Goal: Task Accomplishment & Management: Manage account settings

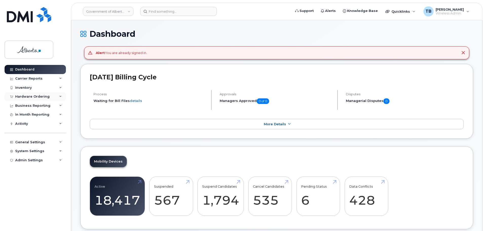
click at [20, 98] on div "Hardware Ordering" at bounding box center [32, 96] width 34 height 4
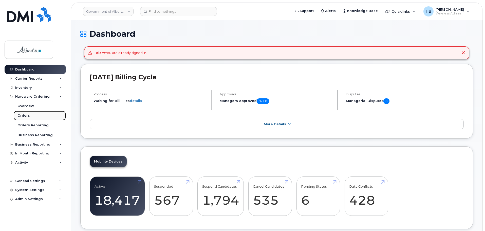
click at [22, 114] on div "Orders" at bounding box center [23, 115] width 12 height 5
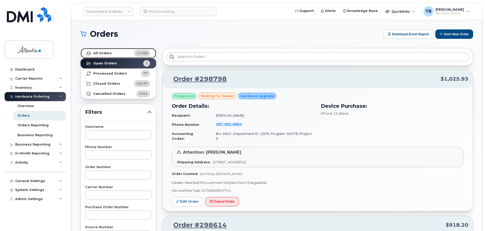
click at [96, 55] on link "All Orders 11768" at bounding box center [118, 53] width 75 height 10
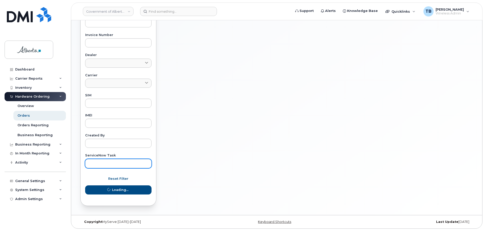
scroll to position [192, 0]
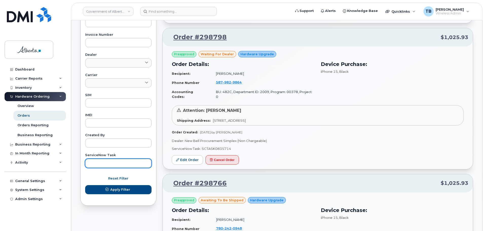
click at [103, 163] on input "text" at bounding box center [118, 163] width 66 height 9
paste input "SCTASK0834585"
type input "SCTASK0834585"
click at [85, 185] on button "Apply Filter" at bounding box center [118, 189] width 66 height 9
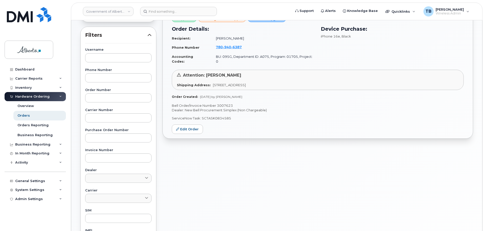
scroll to position [40, 0]
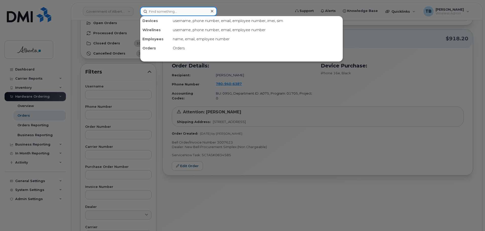
click at [160, 13] on input at bounding box center [178, 11] width 77 height 9
paste input "780-860-9313"
type input "780-860-9313"
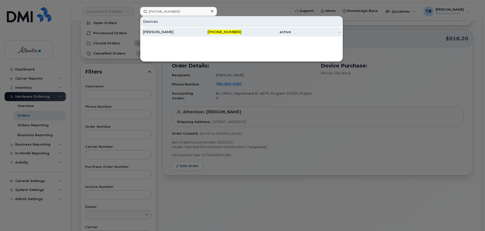
click at [152, 31] on div "Brandy Cox" at bounding box center [167, 31] width 49 height 5
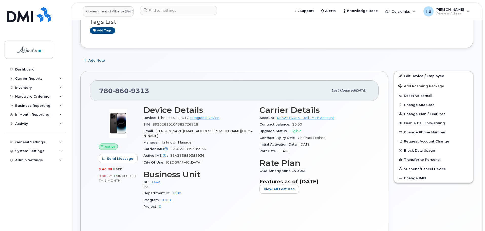
scroll to position [101, 0]
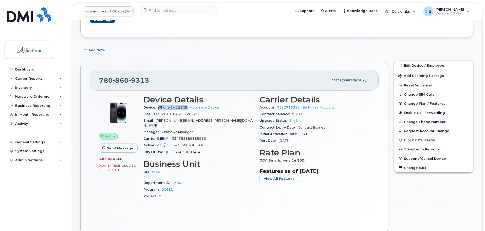
drag, startPoint x: 159, startPoint y: 108, endPoint x: 187, endPoint y: 108, distance: 28.6
click at [187, 108] on span "iPhone 14 128GB" at bounding box center [173, 107] width 30 height 4
click at [174, 108] on span "iPhone 14 128GB" at bounding box center [173, 107] width 30 height 4
drag, startPoint x: 158, startPoint y: 107, endPoint x: 176, endPoint y: 107, distance: 18.0
click at [176, 107] on div "Device iPhone 14 128GB + Upgrade Device" at bounding box center [198, 107] width 110 height 7
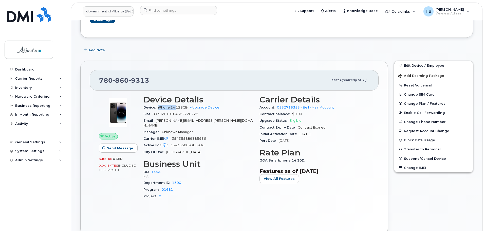
copy span "iPhone 14"
drag, startPoint x: 111, startPoint y: 80, endPoint x: 89, endPoint y: 81, distance: 21.6
click at [89, 81] on div "780 860 9313 Last updated Jul 25, 2025 Active Send Message 3.80 GB  used 0.00 B…" at bounding box center [234, 148] width 308 height 175
copy span "780 860 9313"
drag, startPoint x: 209, startPoint y: 134, endPoint x: 167, endPoint y: 132, distance: 41.8
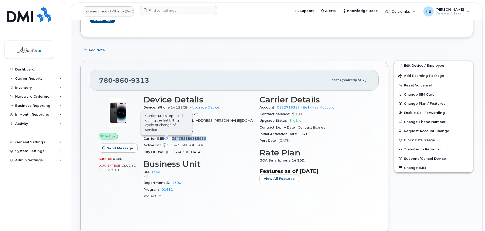
click at [167, 135] on div "Carrier IMEI Carrier IMEI is reported during the last billing cycle or change o…" at bounding box center [198, 138] width 110 height 7
copy div "354355889385936"
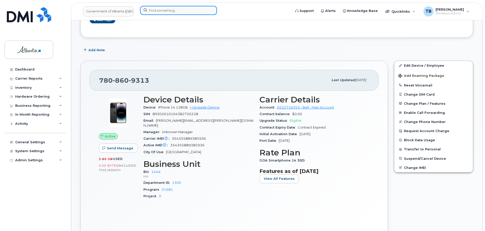
click at [163, 10] on input at bounding box center [178, 10] width 77 height 9
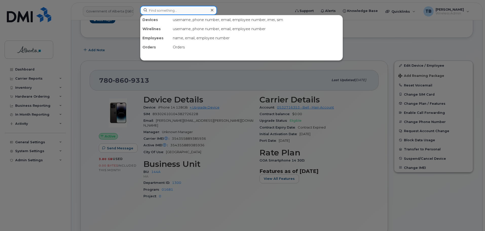
paste input "HT2KH3YK0F00"
type input "HT2KH3YK0F00"
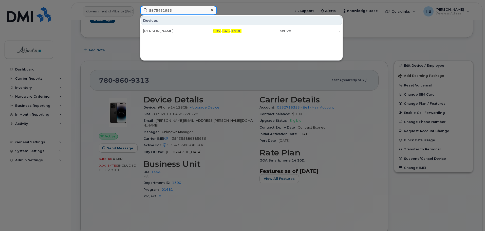
type input "5875451996"
drag, startPoint x: 154, startPoint y: 27, endPoint x: 104, endPoint y: 102, distance: 90.5
click at [155, 29] on div "Lesley MacAllister" at bounding box center [167, 30] width 49 height 5
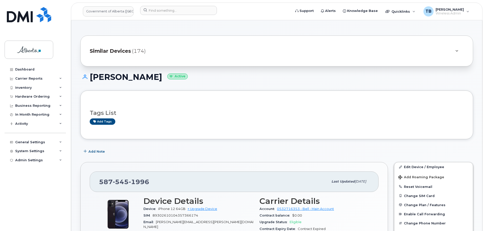
click at [348, 138] on div "Tags List Add tags" at bounding box center [276, 114] width 393 height 49
drag, startPoint x: 90, startPoint y: 74, endPoint x: 166, endPoint y: 75, distance: 75.8
click at [166, 75] on h1 "Lesley MacAllister Active" at bounding box center [276, 76] width 393 height 9
copy h1 "Lesley MacAllister"
click at [170, 13] on input at bounding box center [178, 10] width 77 height 9
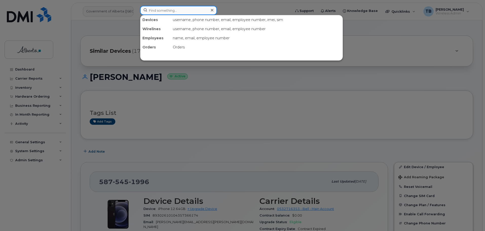
paste input "5875451684"
type input "5875451684"
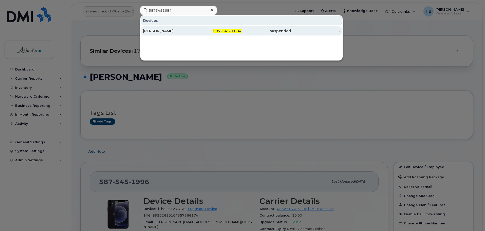
click at [156, 32] on div "[PERSON_NAME]" at bounding box center [167, 30] width 49 height 5
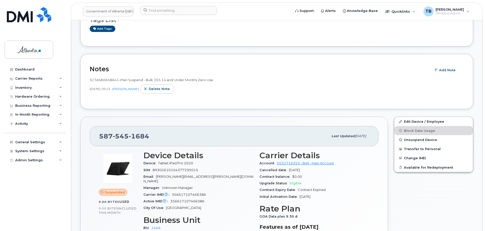
scroll to position [101, 0]
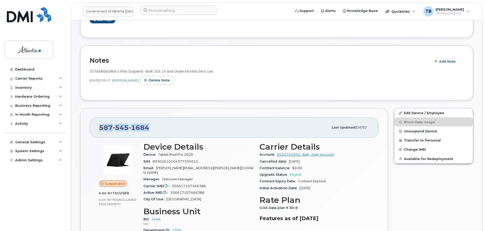
drag, startPoint x: 158, startPoint y: 126, endPoint x: 90, endPoint y: 126, distance: 68.1
click at [90, 126] on div "587 545 1684 Last updated Aug 20, 2025" at bounding box center [234, 127] width 289 height 20
click at [120, 142] on div at bounding box center [118, 159] width 39 height 35
click at [184, 154] on span "Tablet iPad Pro 2020" at bounding box center [175, 155] width 35 height 4
click at [198, 184] on span "356617107466386" at bounding box center [189, 186] width 34 height 4
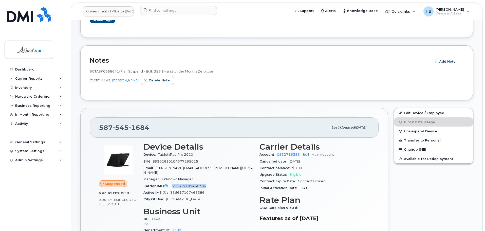
click at [198, 184] on span "356617107466386" at bounding box center [189, 186] width 34 height 4
copy span "356617107466386"
drag, startPoint x: 177, startPoint y: 154, endPoint x: 157, endPoint y: 154, distance: 20.5
click at [157, 154] on div "Device Tablet iPad Pro 2020" at bounding box center [198, 154] width 110 height 7
copy span "Tablet iPad Pro 2020"
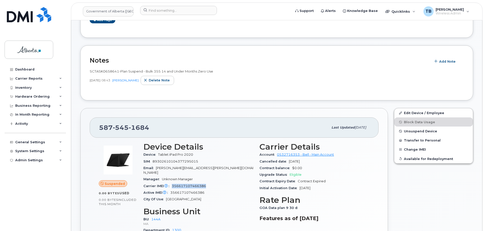
drag, startPoint x: 207, startPoint y: 179, endPoint x: 171, endPoint y: 180, distance: 36.2
click at [171, 183] on div "Carrier IMEI Carrier IMEI is reported during the last billing cycle or change o…" at bounding box center [198, 186] width 110 height 7
copy span "356617107466386"
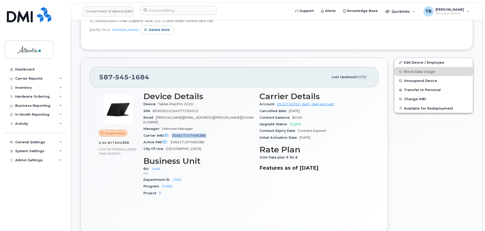
scroll to position [152, 0]
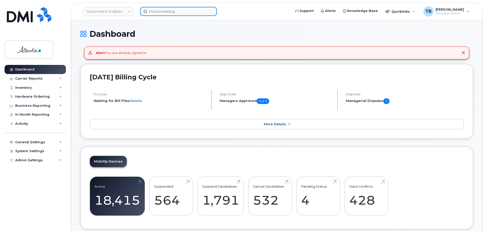
click at [157, 10] on input at bounding box center [178, 11] width 77 height 9
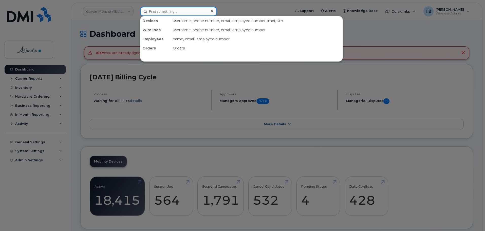
paste input "7808609313"
type input "7808609313"
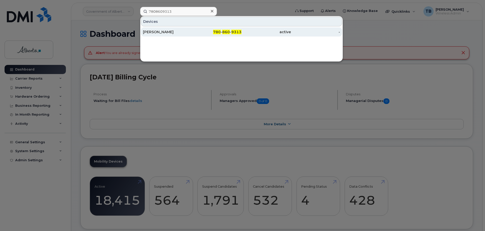
click at [148, 34] on div "[PERSON_NAME]" at bounding box center [167, 31] width 49 height 5
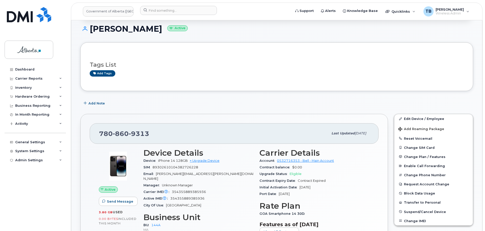
scroll to position [76, 0]
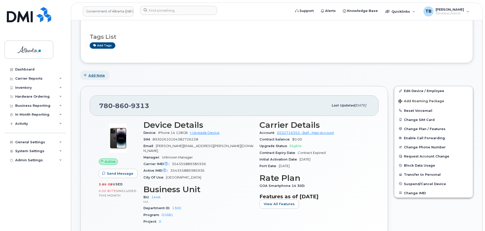
click at [100, 77] on span "Add Note" at bounding box center [96, 75] width 16 height 5
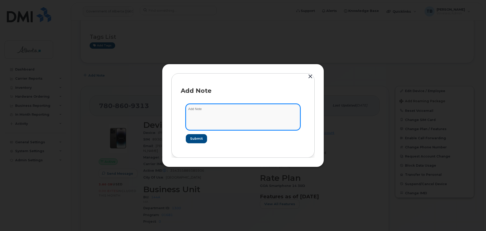
click at [215, 122] on textarea at bounding box center [243, 117] width 115 height 26
paste textarea "SCTASK0835732"
paste textarea "Plan Financial Codes (3)- GR MA to SARTR"
type textarea "SCTASK0835732 Plan Financial Codes (3)- GR MA to SARTR"
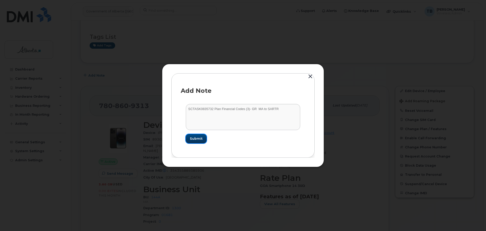
click at [198, 141] on span "Submit" at bounding box center [196, 138] width 13 height 5
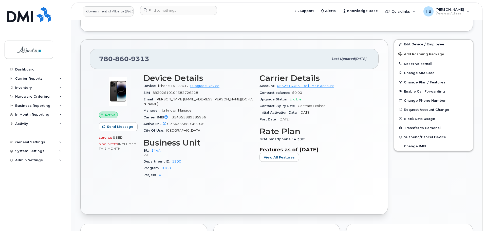
scroll to position [177, 0]
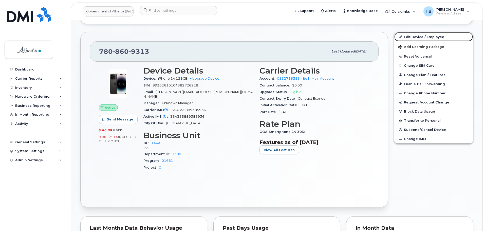
drag, startPoint x: 413, startPoint y: 37, endPoint x: 370, endPoint y: 50, distance: 44.7
click at [413, 37] on link "Edit Device / Employee" at bounding box center [433, 36] width 79 height 9
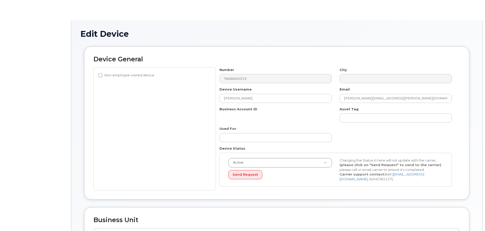
select select "4120338"
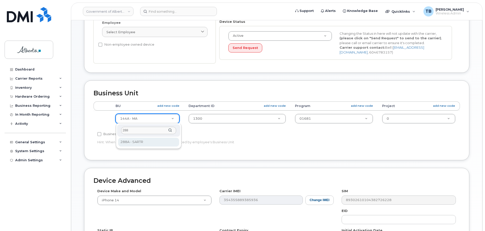
type input "288"
drag, startPoint x: 136, startPoint y: 141, endPoint x: 200, endPoint y: 111, distance: 70.3
select select "4120332"
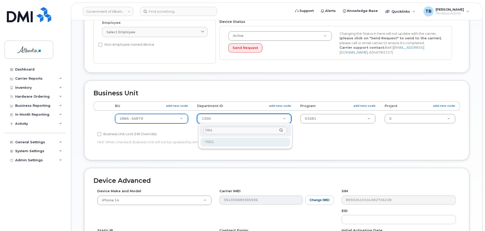
type input "7001"
drag, startPoint x: 221, startPoint y: 145, endPoint x: 318, endPoint y: 120, distance: 100.5
type input "4752993"
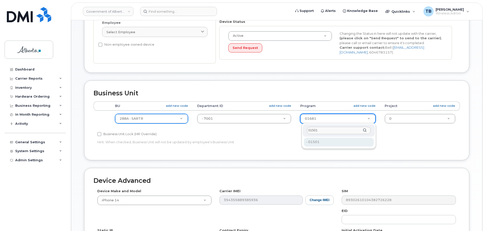
type input "01501"
type input "4753238"
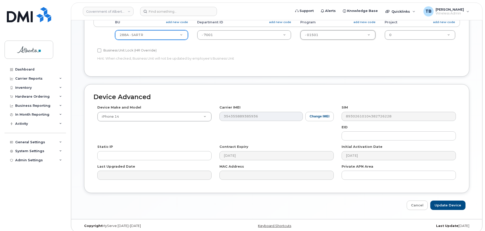
scroll to position [215, 0]
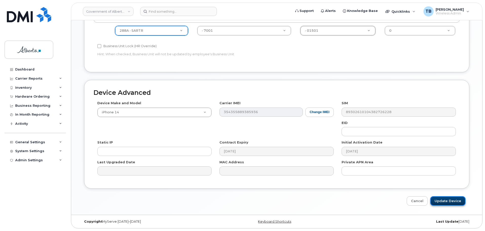
click at [449, 200] on input "Update Device" at bounding box center [447, 200] width 35 height 9
type input "Saving..."
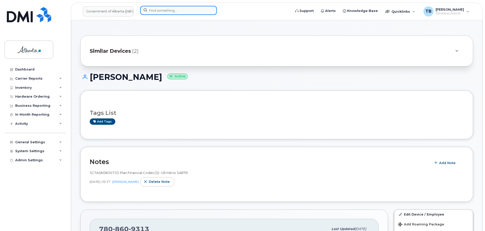
click at [156, 8] on input at bounding box center [178, 10] width 77 height 9
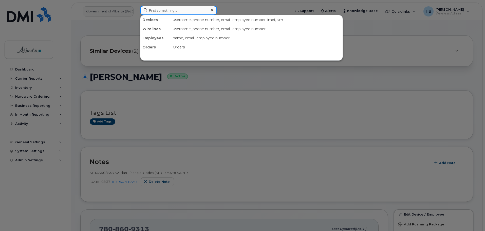
paste input "5875451684"
type input "5875451684"
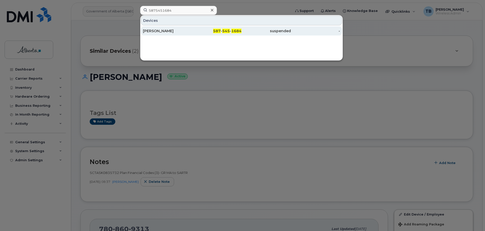
click at [160, 29] on div "[PERSON_NAME]" at bounding box center [167, 30] width 49 height 5
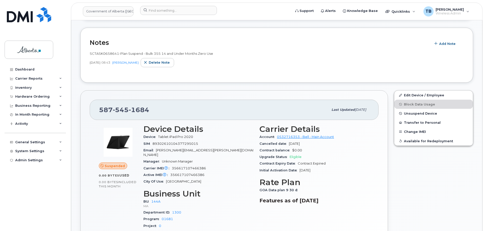
scroll to position [127, 0]
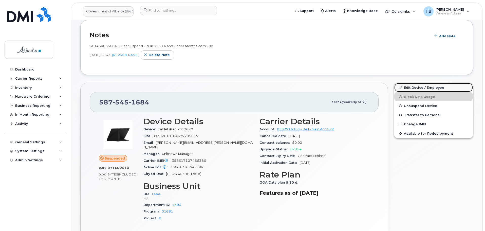
click at [416, 87] on link "Edit Device / Employee" at bounding box center [433, 87] width 79 height 9
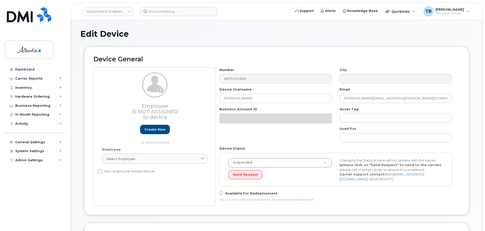
select select "4120338"
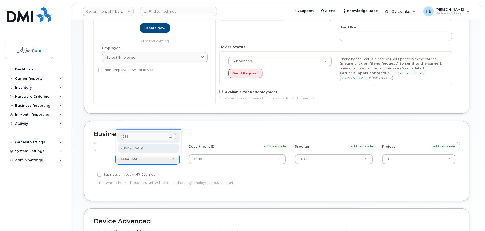
type input "288"
select select "4120332"
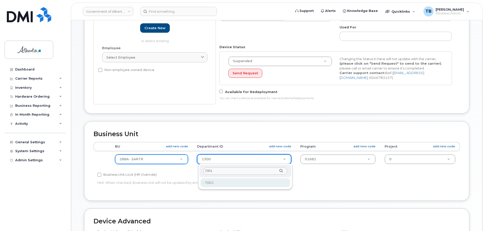
type input "7001"
drag, startPoint x: 211, startPoint y: 183, endPoint x: 275, endPoint y: 167, distance: 66.7
type input "4752993"
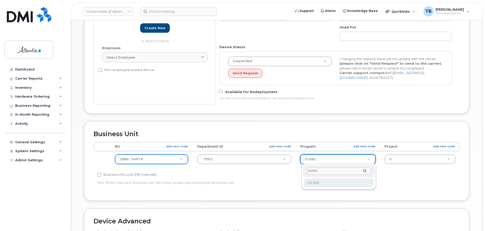
type input "01501"
type input "4753238"
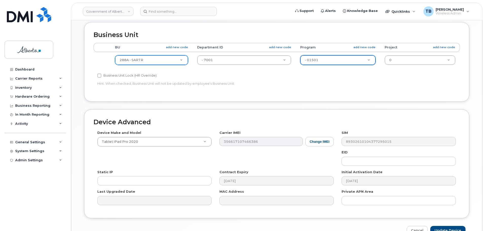
scroll to position [228, 0]
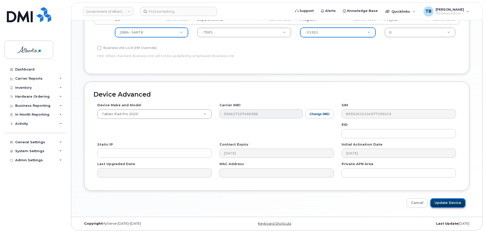
click at [442, 202] on input "Update Device" at bounding box center [447, 202] width 35 height 9
type input "Saving..."
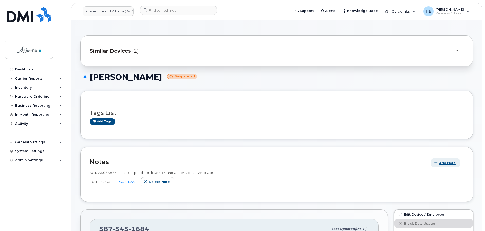
click at [444, 163] on span "Add Note" at bounding box center [447, 162] width 16 height 5
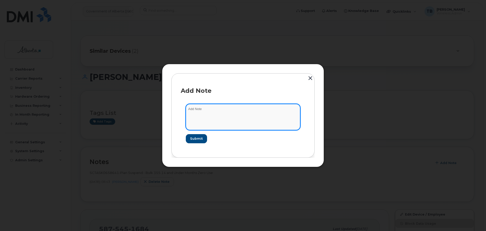
click at [282, 127] on textarea at bounding box center [243, 117] width 115 height 26
paste textarea "SCTASK0835732"
paste textarea "Plan Financial Codes (3)- GR MA to SARTR"
type textarea "SCTASK0835732 - Plan Financial Codes (3)- GR MA to SARTR"
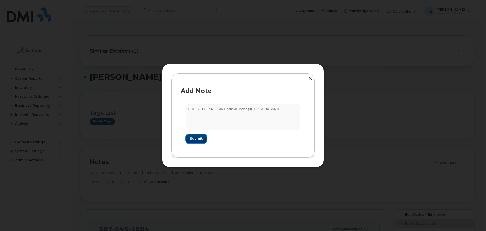
click at [194, 134] on button "Submit" at bounding box center [196, 138] width 21 height 9
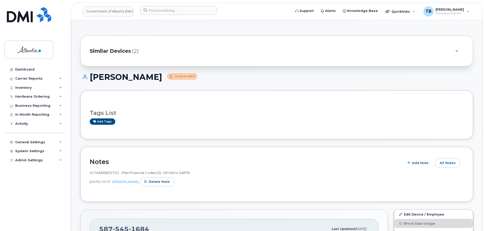
click at [266, 96] on div "Tags List Add tags" at bounding box center [276, 114] width 393 height 49
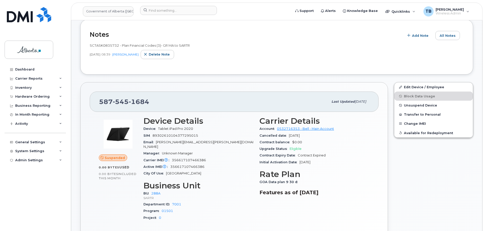
scroll to position [127, 0]
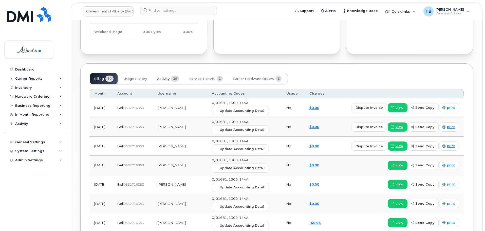
click at [168, 77] on span "Activity" at bounding box center [163, 79] width 12 height 4
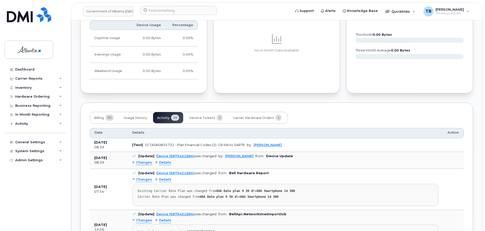
scroll to position [431, 0]
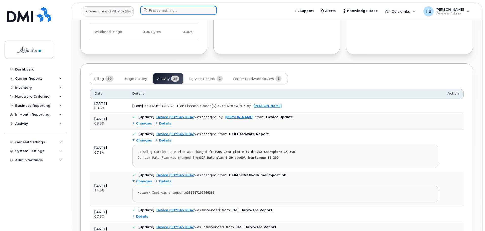
click at [156, 13] on input at bounding box center [178, 10] width 77 height 9
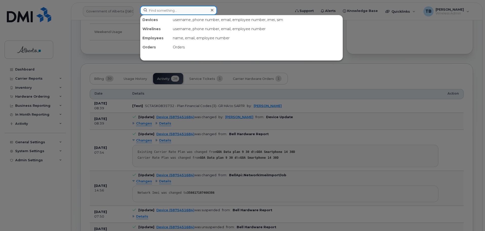
paste input "5875451996"
type input "5875451996"
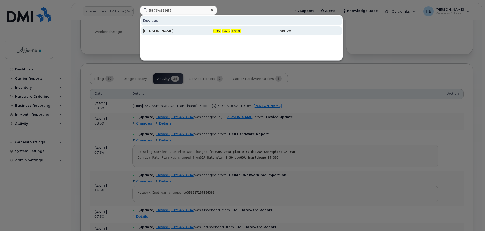
click at [159, 30] on div "[PERSON_NAME]" at bounding box center [167, 30] width 49 height 5
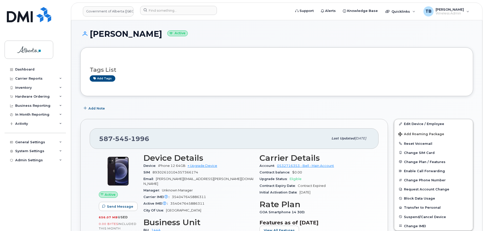
click at [98, 109] on span "Add Note" at bounding box center [96, 108] width 16 height 5
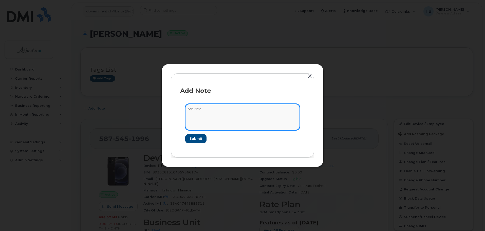
click at [214, 121] on textarea at bounding box center [242, 117] width 115 height 26
paste textarea "SCTASK0835732"
paste textarea "Plan Financial Codes (3)- GR MA to SARTR"
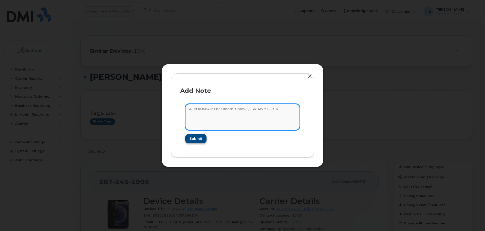
type textarea "SCTASK0835732 Plan Financial Codes (3)- GR MA to SARTR"
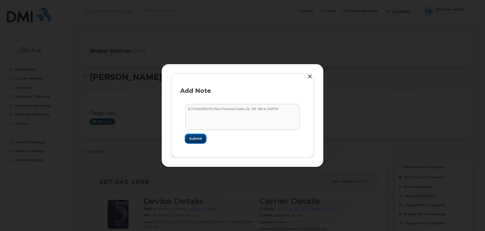
click at [192, 138] on span "Submit" at bounding box center [195, 138] width 13 height 5
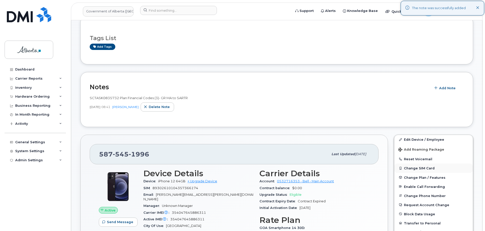
scroll to position [127, 0]
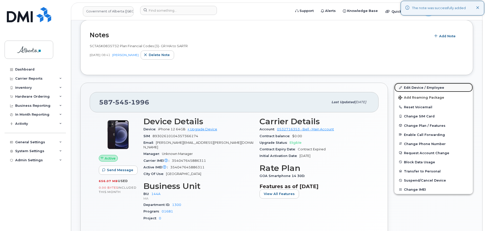
click at [413, 86] on link "Edit Device / Employee" at bounding box center [433, 87] width 79 height 9
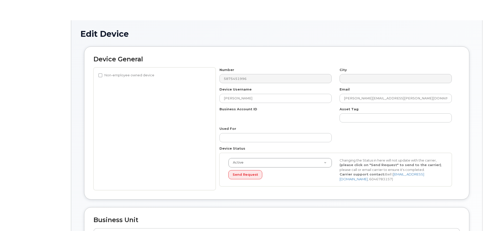
select select "4120338"
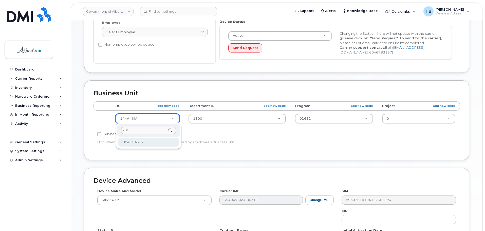
type input "288"
drag, startPoint x: 132, startPoint y: 141, endPoint x: 195, endPoint y: 121, distance: 65.8
select select "4120332"
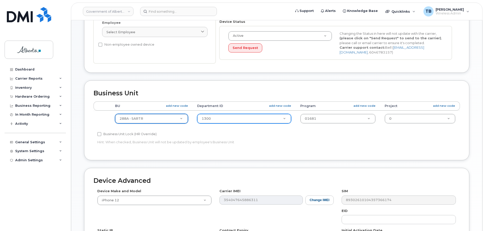
drag, startPoint x: 195, startPoint y: 120, endPoint x: 202, endPoint y: 121, distance: 7.1
click at [196, 120] on td "1300 4752577" at bounding box center [244, 118] width 103 height 16
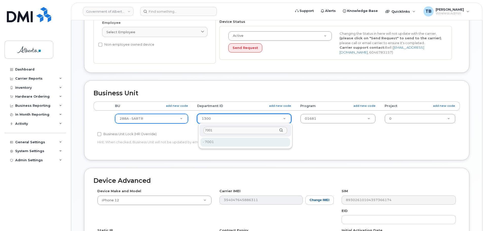
type input "7001"
type input "4752993"
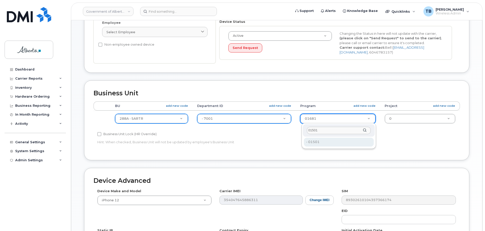
type input "01501"
type input "4753238"
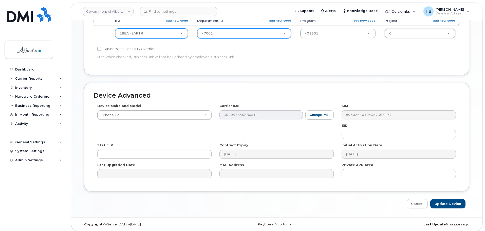
scroll to position [215, 0]
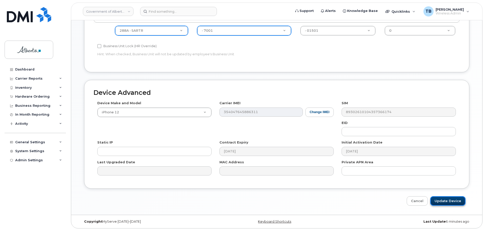
click at [444, 201] on input "Update Device" at bounding box center [447, 200] width 35 height 9
type input "Saving..."
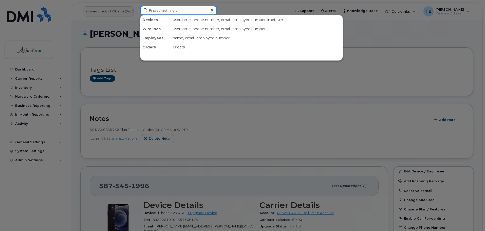
click at [159, 9] on input at bounding box center [178, 10] width 77 height 9
paste input "5875451684"
type input "5875451684"
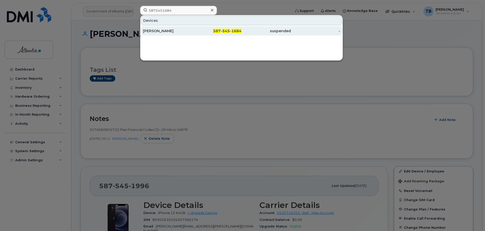
click at [192, 34] on div "Brandy Cox" at bounding box center [216, 30] width 49 height 9
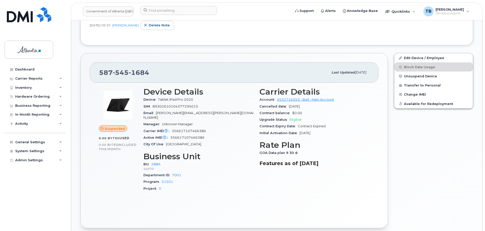
scroll to position [177, 0]
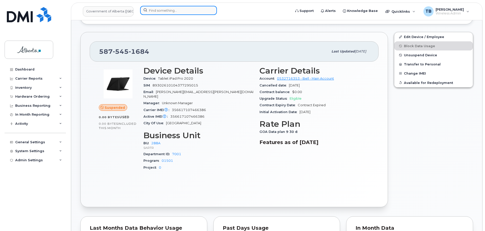
click at [149, 10] on input at bounding box center [178, 10] width 77 height 9
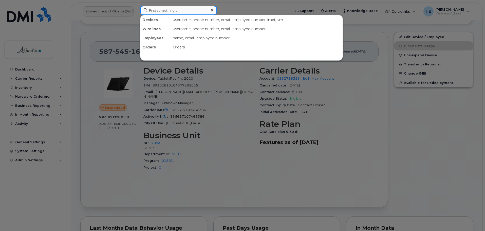
paste input "5872203266"
type input "5872203266"
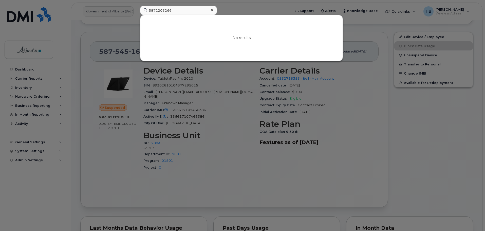
click at [210, 10] on div at bounding box center [211, 10] width 7 height 7
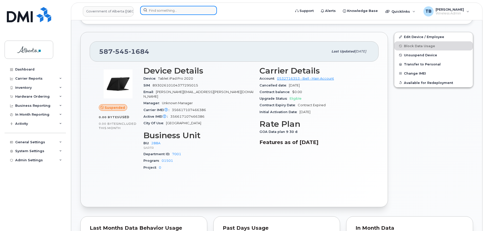
click at [161, 12] on input at bounding box center [178, 10] width 77 height 9
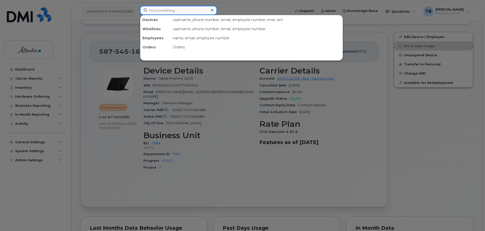
paste input "867156040267157"
type input "867156040267157"
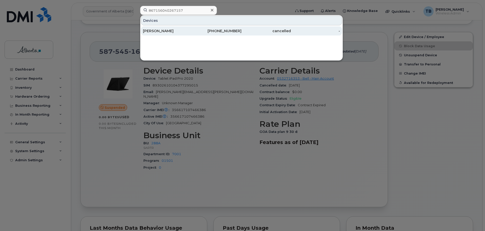
click at [151, 31] on div "Didi Martineau" at bounding box center [167, 30] width 49 height 5
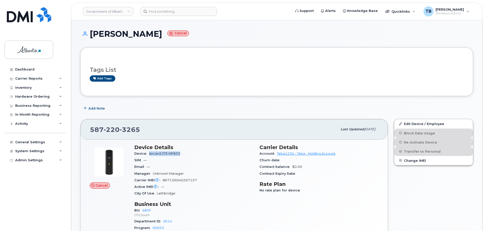
drag, startPoint x: 170, startPoint y: 154, endPoint x: 149, endPoint y: 154, distance: 20.8
click at [149, 154] on span "Aircard ZTE MF833" at bounding box center [165, 153] width 33 height 4
copy span "Aircard ZTE MF833"
drag, startPoint x: 199, startPoint y: 180, endPoint x: 146, endPoint y: 181, distance: 53.7
click at [146, 181] on div "Carrier IMEI Carrier IMEI is reported during the last billing cycle or change o…" at bounding box center [193, 180] width 119 height 7
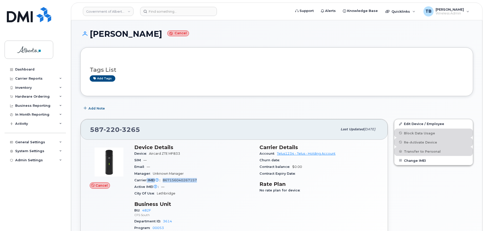
copy div "IMEI Carrier IMEI is reported during the last billing cycle or change of servic…"
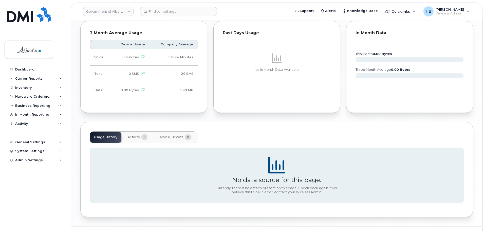
scroll to position [253, 0]
click at [134, 139] on span "Activity" at bounding box center [133, 137] width 12 height 4
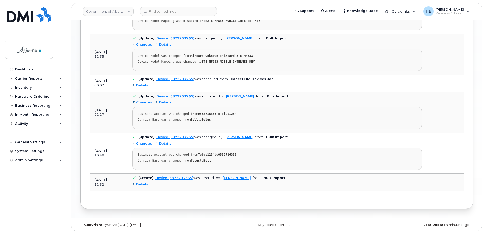
scroll to position [415, 0]
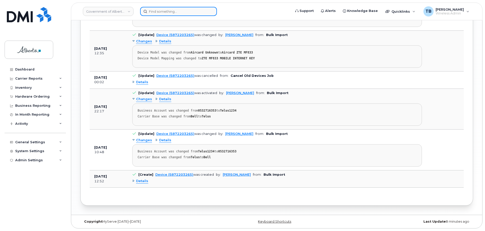
click at [157, 11] on input at bounding box center [178, 11] width 77 height 9
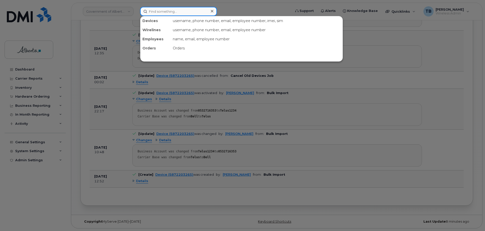
paste input "5873358462"
type input "5873358462"
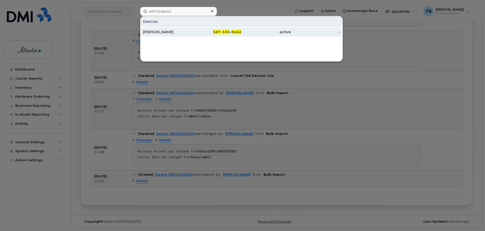
click at [152, 32] on div "[PERSON_NAME]" at bounding box center [167, 31] width 49 height 5
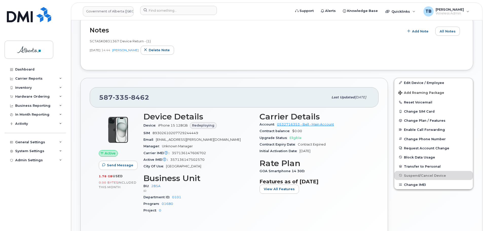
scroll to position [152, 0]
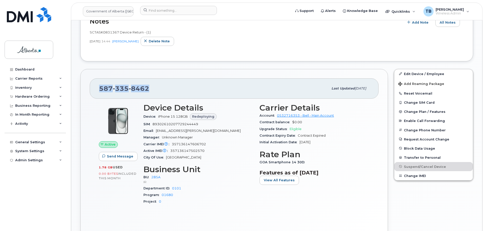
drag, startPoint x: 156, startPoint y: 87, endPoint x: 98, endPoint y: 88, distance: 57.5
click at [98, 88] on div "[PHONE_NUMBER] Last updated [DATE]" at bounding box center [234, 88] width 289 height 20
copy span "[PHONE_NUMBER]"
drag, startPoint x: 158, startPoint y: 116, endPoint x: 176, endPoint y: 118, distance: 17.8
click at [176, 118] on div "Device iPhone 15 128GB Redeploying" at bounding box center [198, 116] width 110 height 9
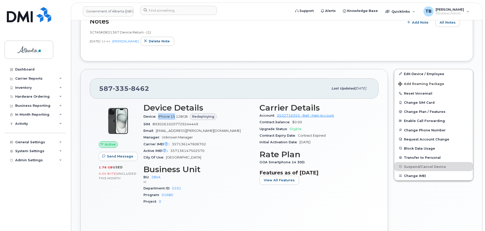
copy span "iPhone 15"
click at [181, 144] on span "357136147606702" at bounding box center [189, 144] width 34 height 4
copy span "357136147606702"
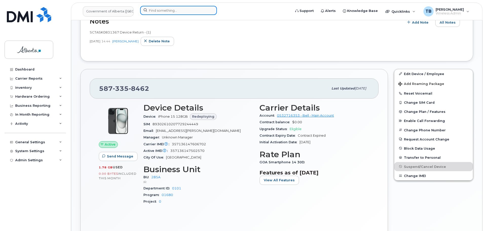
click at [149, 12] on input at bounding box center [178, 10] width 77 height 9
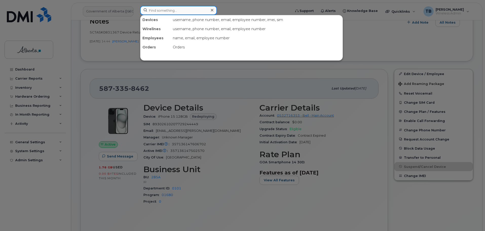
paste input "5873347650"
type input "5873347650"
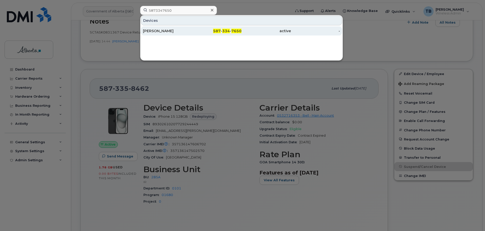
click at [153, 32] on div "Samira Samimi" at bounding box center [167, 30] width 49 height 5
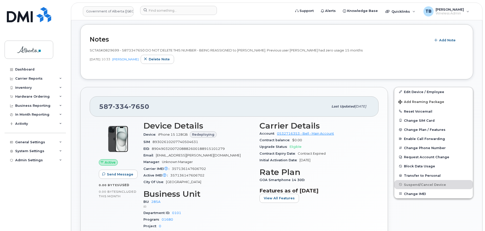
scroll to position [177, 0]
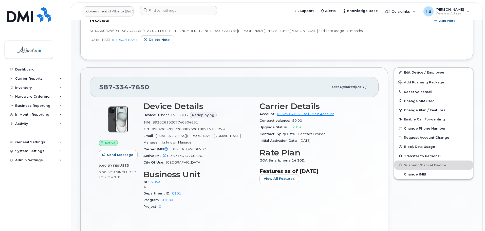
click at [103, 30] on span "SCTASK0829699 - 5873347650 DO NOT DELETE THIS NUMBER - BEING REASSIGNED to [PER…" at bounding box center [226, 31] width 273 height 4
click at [103, 31] on span "SCTASK0829699 - 5873347650 DO NOT DELETE THIS NUMBER - BEING REASSIGNED to [PER…" at bounding box center [226, 31] width 273 height 4
copy span "SCTASK0829699"
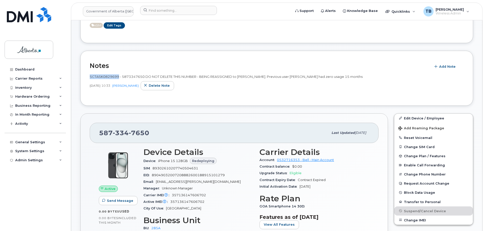
scroll to position [127, 0]
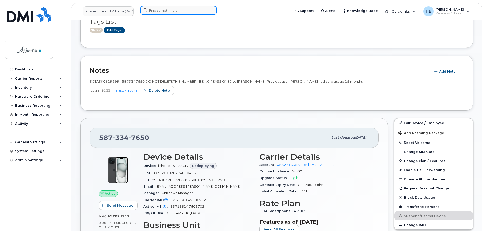
click at [152, 9] on input at bounding box center [178, 10] width 77 height 9
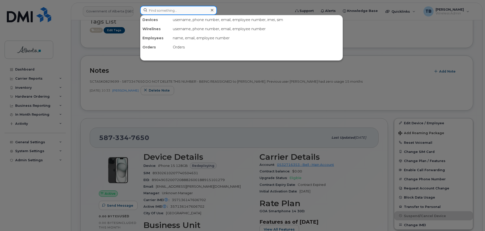
paste input "4034797644"
type input "4034797644"
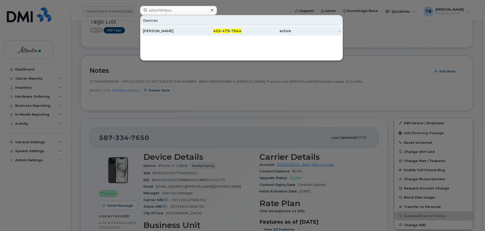
click at [159, 29] on div "[PERSON_NAME]" at bounding box center [167, 30] width 49 height 5
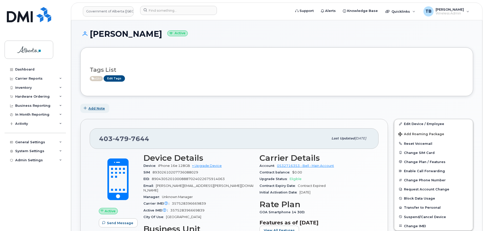
click at [100, 109] on span "Add Note" at bounding box center [96, 108] width 16 height 5
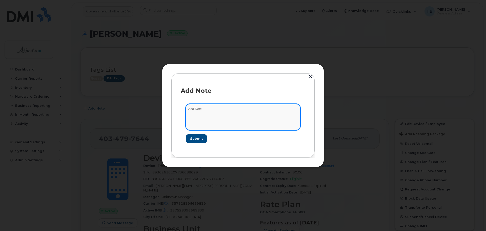
click at [198, 111] on textarea at bounding box center [243, 117] width 115 height 26
paste textarea "SCTASK0835137 Device Plan Reassign - (1)"
type textarea "SCTASK0835137 Device Plan Reassign - (1)"
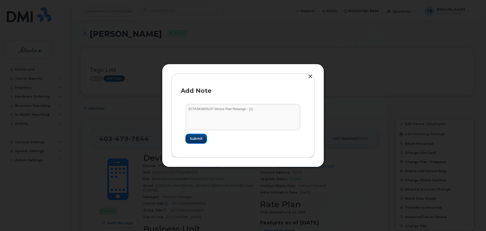
click at [196, 140] on span "Submit" at bounding box center [196, 138] width 13 height 5
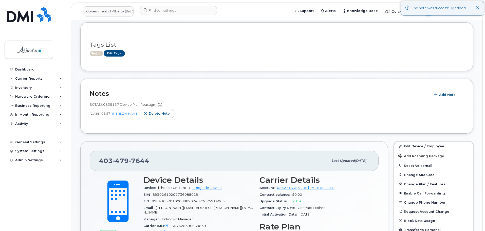
scroll to position [76, 0]
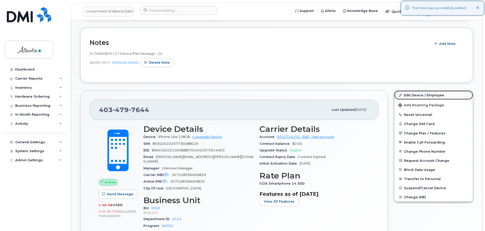
click at [407, 96] on link "Edit Device / Employee" at bounding box center [433, 94] width 79 height 9
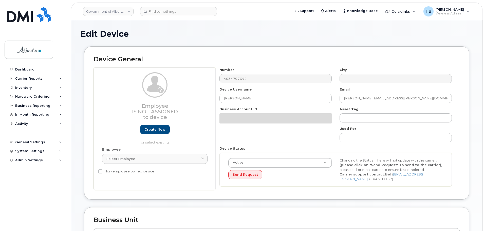
select select "4206362"
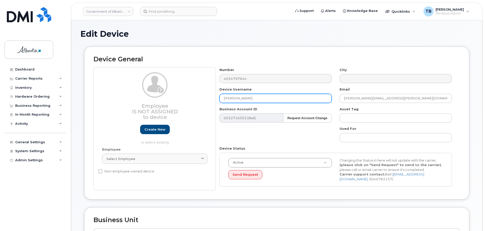
drag, startPoint x: 251, startPoint y: 100, endPoint x: 200, endPoint y: 100, distance: 50.9
click at [201, 100] on div "Employee Is not assigned to device Create new or select existing Employee Selec…" at bounding box center [276, 128] width 366 height 123
paste input "Prakriti Sharma"
type input "Prakriti Sharma"
drag, startPoint x: 377, startPoint y: 99, endPoint x: 319, endPoint y: 99, distance: 58.3
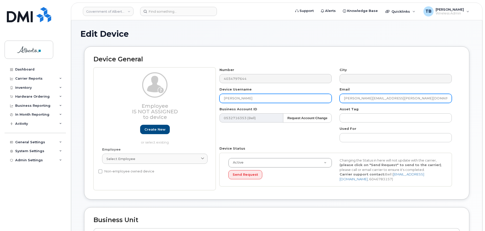
click at [325, 99] on div "Number 4034797644 City Device Username Prakriti Sharma Email Kaelyn.Cwik@gov.ab…" at bounding box center [336, 128] width 240 height 123
paste input "Prakriti.Sharma"
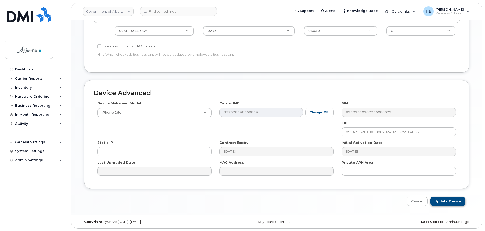
scroll to position [215, 0]
type input "Prakriti.Sharma@gov.ab.ca"
click at [430, 192] on div "Device Advanced Device Make and Model iPhone 16e Android TCL 502 Watch Apple Wa…" at bounding box center [276, 143] width 393 height 126
click at [453, 202] on input "Update Device" at bounding box center [447, 200] width 35 height 9
type input "Saving..."
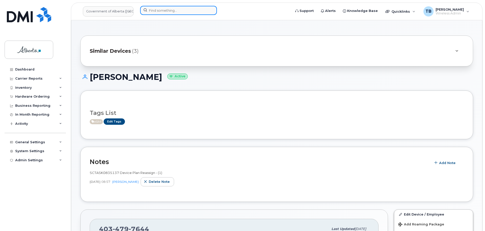
click at [183, 12] on input at bounding box center [178, 10] width 77 height 9
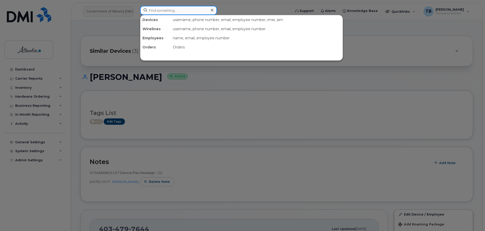
paste input "7802653758"
type input "7802653758"
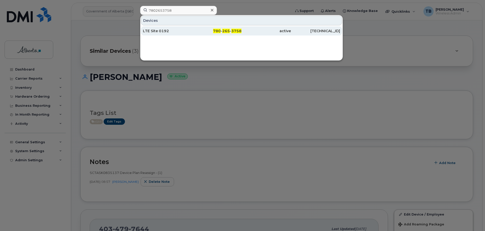
click at [156, 32] on div "LTE Site 0192" at bounding box center [167, 30] width 49 height 5
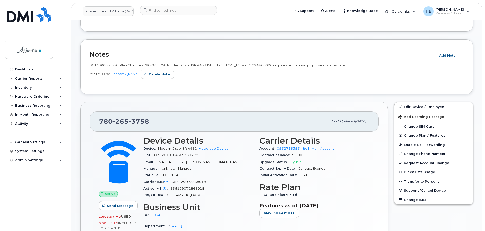
scroll to position [170, 0]
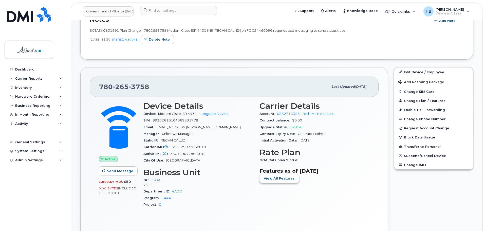
click at [280, 180] on span "View All Features" at bounding box center [279, 178] width 31 height 5
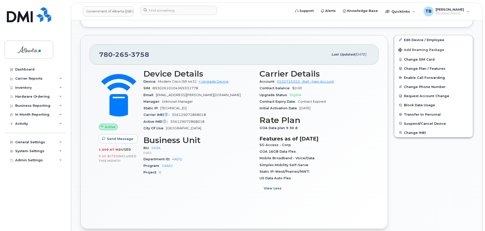
scroll to position [220, 0]
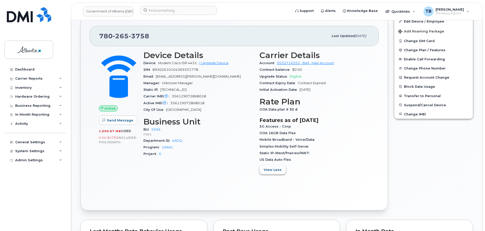
click at [274, 168] on span "View Less" at bounding box center [273, 169] width 18 height 5
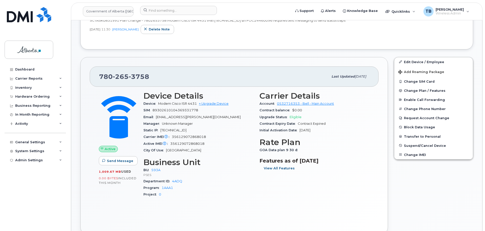
scroll to position [170, 0]
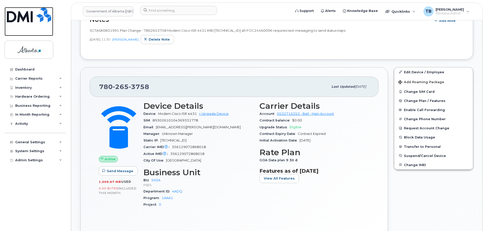
click at [27, 17] on img at bounding box center [29, 14] width 44 height 15
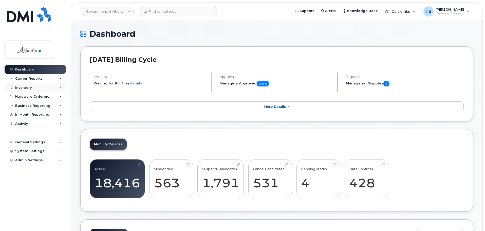
click at [23, 90] on div "Inventory" at bounding box center [35, 87] width 61 height 9
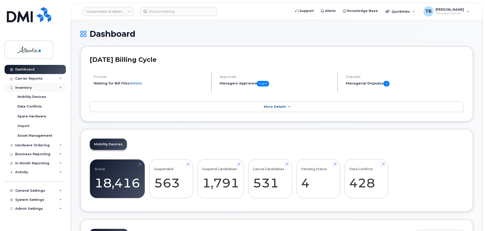
click at [23, 89] on div "Inventory" at bounding box center [23, 88] width 16 height 4
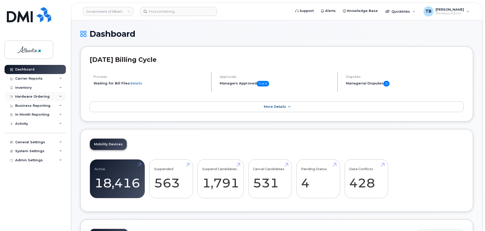
click at [28, 96] on div "Hardware Ordering" at bounding box center [32, 96] width 34 height 4
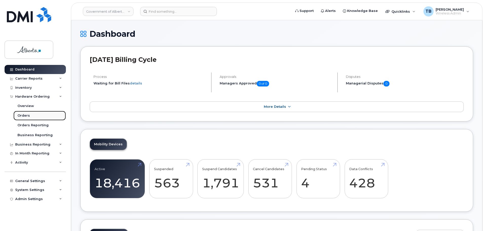
click at [23, 115] on div "Orders" at bounding box center [23, 115] width 12 height 5
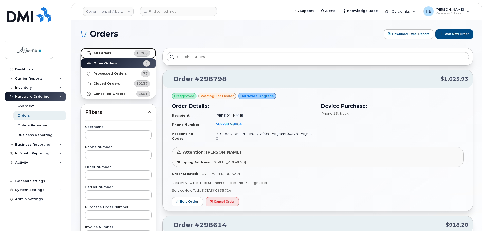
click at [102, 51] on strong "All Orders" at bounding box center [102, 53] width 18 height 4
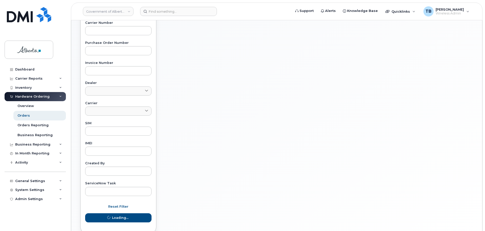
scroll to position [192, 0]
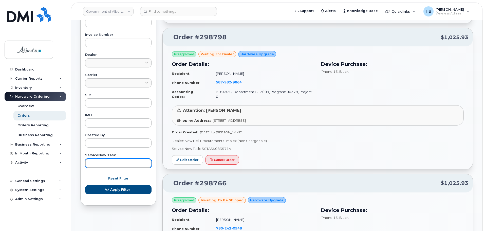
click at [101, 164] on input "text" at bounding box center [118, 163] width 66 height 9
paste input "SCTASK0830079"
type input "SCTASK0830079"
click at [85, 185] on button "Apply Filter" at bounding box center [118, 189] width 66 height 9
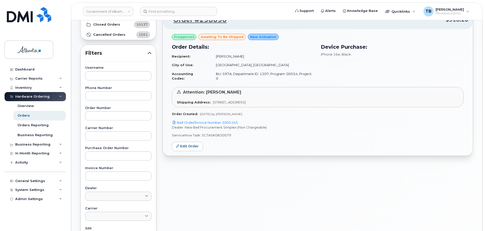
scroll to position [40, 0]
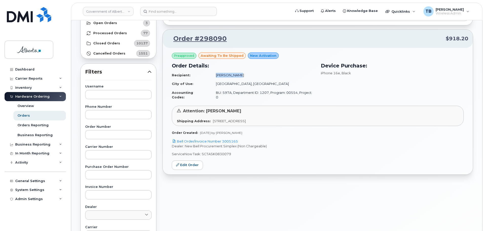
drag, startPoint x: 235, startPoint y: 75, endPoint x: 208, endPoint y: 75, distance: 26.6
click at [208, 75] on tr "Recipient: Jack Shipton" at bounding box center [243, 75] width 143 height 9
click at [208, 75] on td "Recipient:" at bounding box center [192, 75] width 40 height 9
drag, startPoint x: 211, startPoint y: 76, endPoint x: 233, endPoint y: 75, distance: 21.6
click at [233, 75] on td "[PERSON_NAME]" at bounding box center [262, 75] width 103 height 9
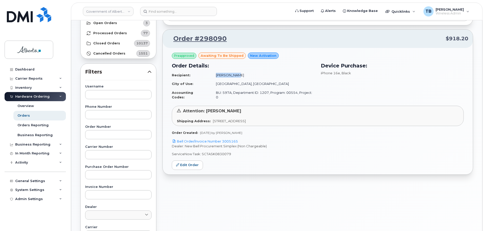
click at [233, 75] on td "[PERSON_NAME]" at bounding box center [262, 75] width 103 height 9
drag, startPoint x: 237, startPoint y: 75, endPoint x: 209, endPoint y: 75, distance: 27.4
click at [211, 75] on td "Jack Shipton" at bounding box center [262, 75] width 103 height 9
copy td "Jack Shipton"
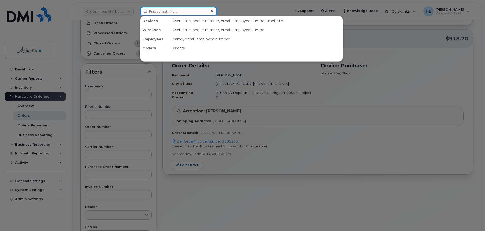
click at [166, 15] on input at bounding box center [178, 11] width 77 height 9
paste input "Jack Shipton"
type input "Jack Shipton"
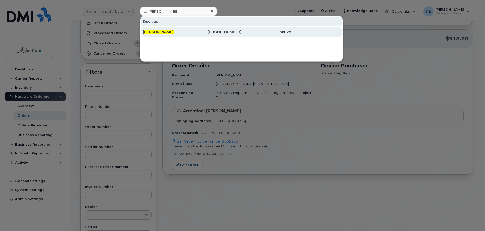
click at [192, 29] on div "Jack Shipton" at bounding box center [216, 31] width 49 height 9
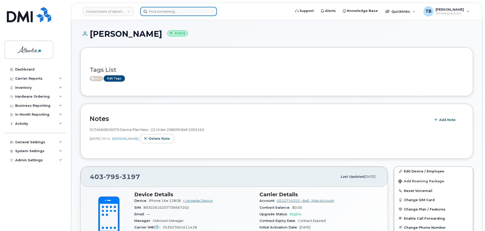
click at [150, 11] on input at bounding box center [178, 11] width 77 height 9
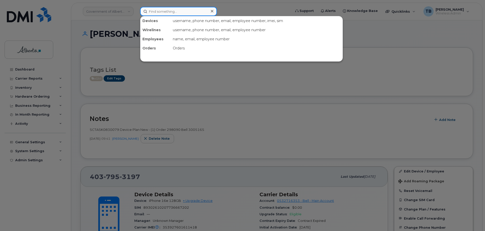
paste input "7809669198"
type input "7809669198"
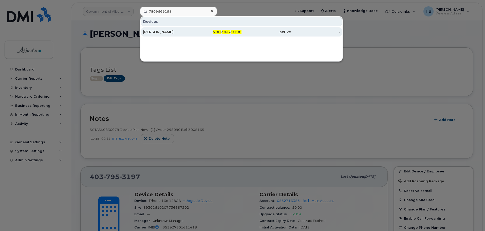
click at [150, 34] on div "[PERSON_NAME]" at bounding box center [167, 31] width 49 height 5
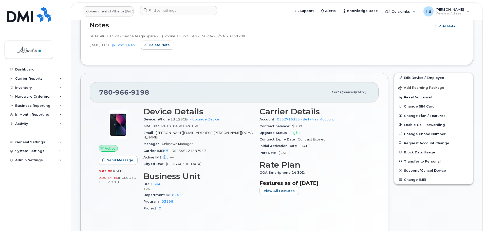
scroll to position [101, 0]
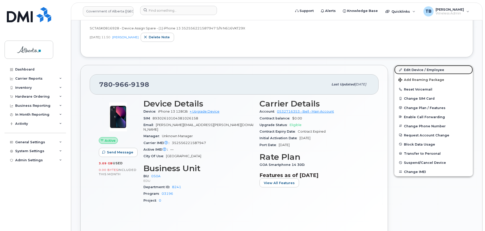
click at [422, 68] on link "Edit Device / Employee" at bounding box center [433, 69] width 79 height 9
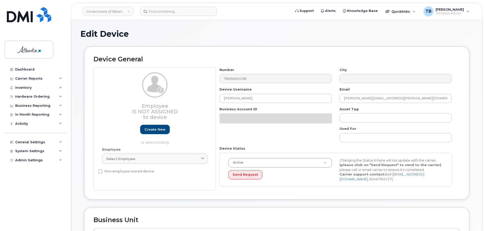
select select "4749738"
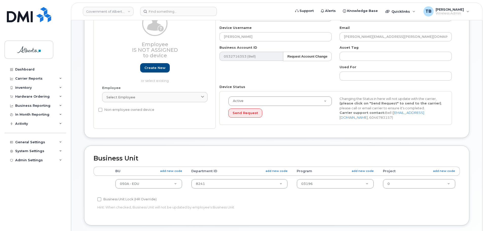
scroll to position [101, 0]
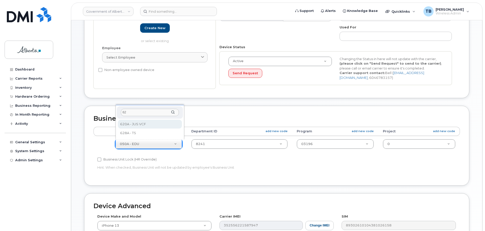
type input "628"
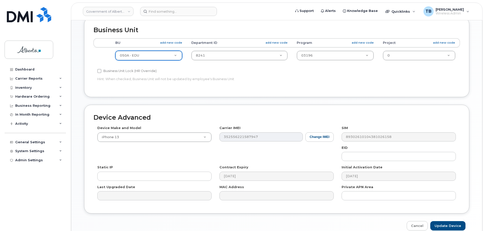
scroll to position [215, 0]
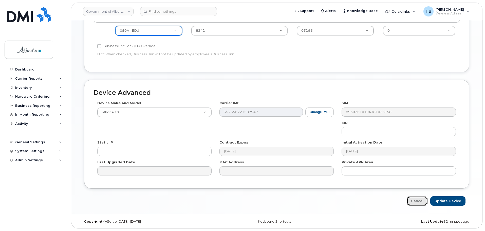
drag, startPoint x: 414, startPoint y: 200, endPoint x: 166, endPoint y: 28, distance: 301.8
click at [413, 200] on link "Cancel" at bounding box center [417, 200] width 21 height 9
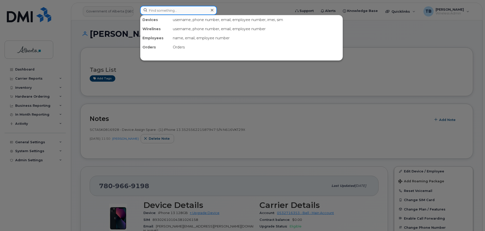
click at [166, 11] on input at bounding box center [178, 10] width 77 height 9
paste input "5873858478"
type input "5873858478"
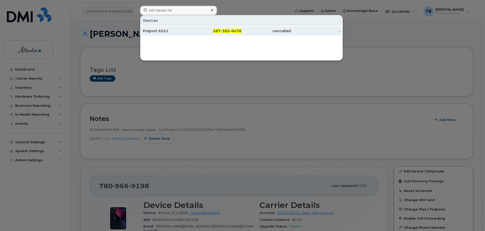
click at [157, 30] on div "Preport 6251" at bounding box center [167, 30] width 49 height 5
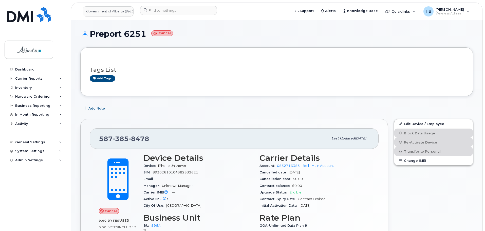
click at [228, 74] on div "Tags List Add tags" at bounding box center [277, 72] width 374 height 20
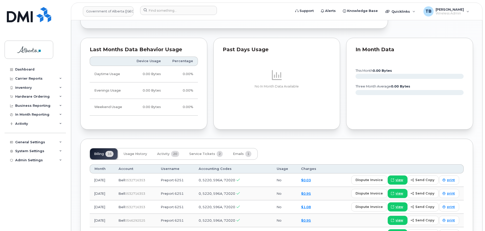
scroll to position [304, 0]
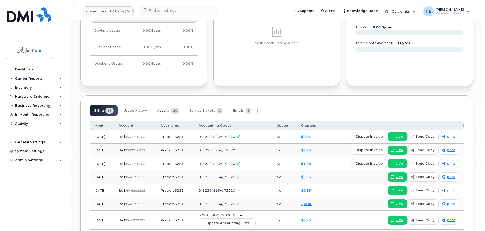
drag, startPoint x: 158, startPoint y: 108, endPoint x: 176, endPoint y: 123, distance: 23.1
click at [159, 109] on span "Activity" at bounding box center [163, 110] width 12 height 4
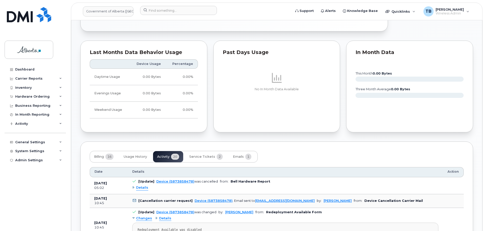
scroll to position [329, 0]
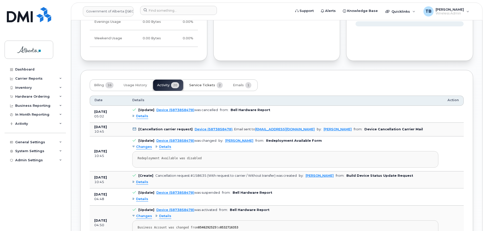
click at [198, 86] on span "Service Tickets" at bounding box center [202, 85] width 26 height 4
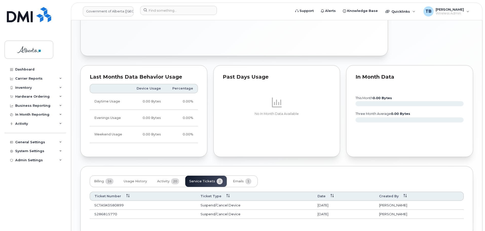
scroll to position [264, 0]
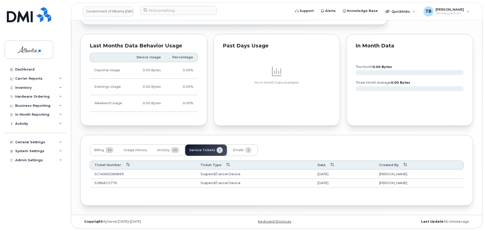
click at [105, 175] on td "SCTASK0580899" at bounding box center [143, 173] width 106 height 9
copy td "SCTASK0580899"
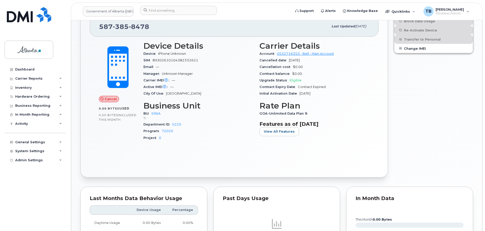
scroll to position [36, 0]
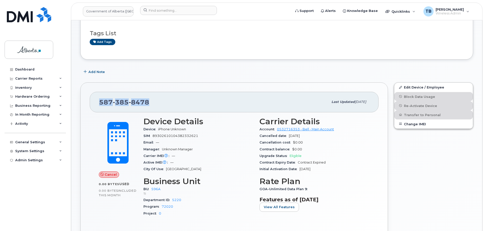
drag, startPoint x: 161, startPoint y: 102, endPoint x: 92, endPoint y: 103, distance: 69.4
click at [92, 103] on div "587 385 8478 Last updated May 13, 2024" at bounding box center [234, 102] width 289 height 20
click at [145, 76] on div "Add Note" at bounding box center [276, 71] width 393 height 9
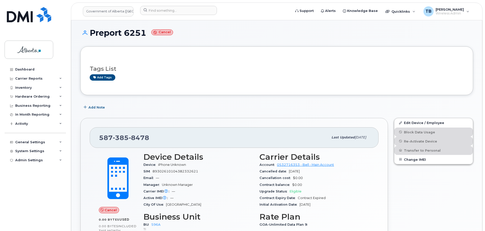
scroll to position [0, 0]
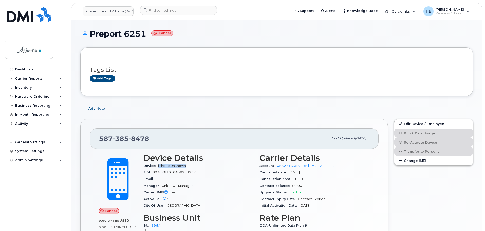
drag, startPoint x: 189, startPoint y: 165, endPoint x: 156, endPoint y: 166, distance: 33.7
click at [156, 166] on div "Device iPhone Unknown" at bounding box center [198, 165] width 110 height 7
click at [203, 172] on div "SIM 89302610104382332621" at bounding box center [198, 172] width 110 height 7
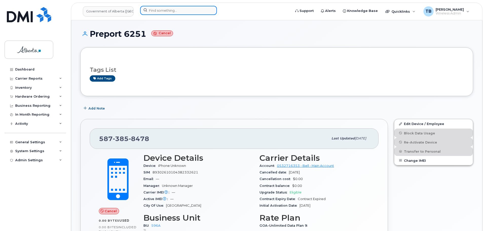
click at [150, 12] on input at bounding box center [178, 10] width 77 height 9
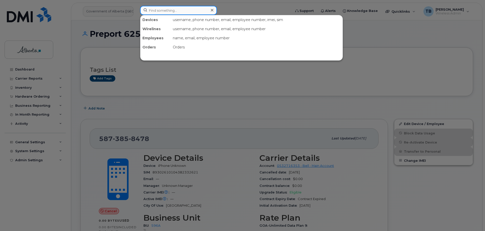
paste input "4038780824"
type input "4038780824"
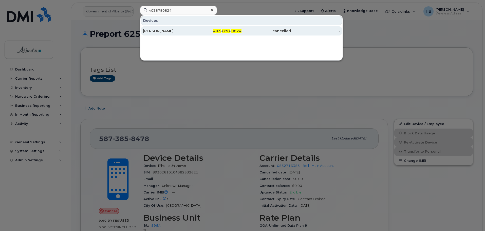
click at [157, 31] on div "Sharon Getz" at bounding box center [167, 30] width 49 height 5
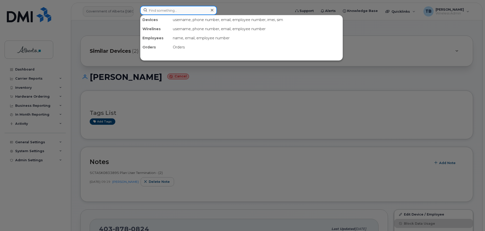
click at [170, 10] on input at bounding box center [178, 10] width 77 height 9
paste input "4035942998"
type input "4035942998"
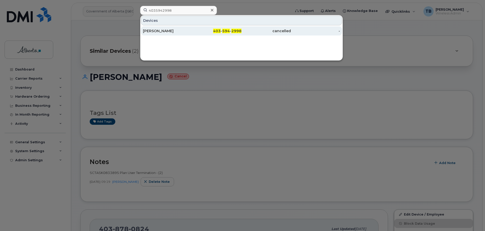
click at [170, 30] on div "[PERSON_NAME]" at bounding box center [167, 30] width 49 height 5
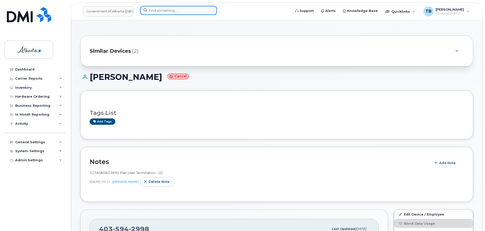
click at [158, 12] on input at bounding box center [178, 10] width 77 height 9
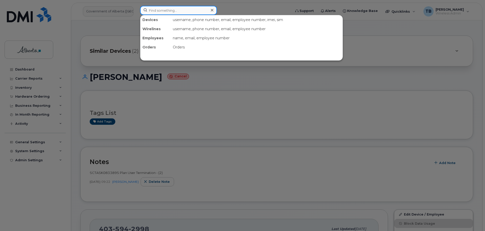
paste input "5873857298"
type input "5873857298"
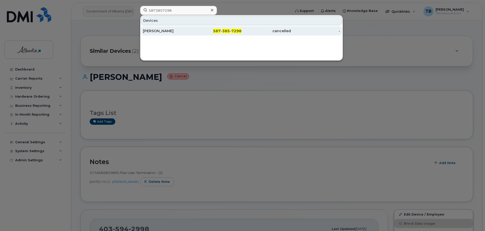
click at [154, 29] on div "[PERSON_NAME]" at bounding box center [167, 30] width 49 height 5
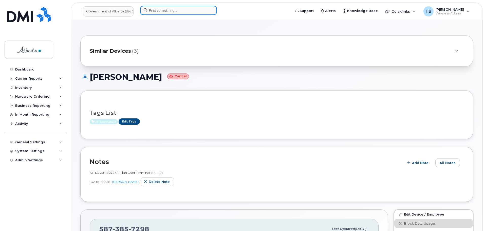
click at [146, 8] on input at bounding box center [178, 10] width 77 height 9
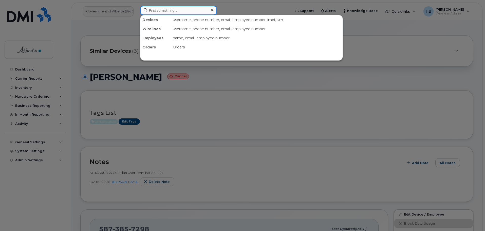
paste input "7804999552"
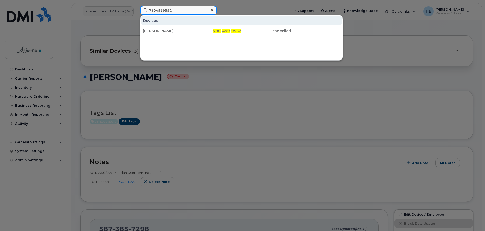
drag, startPoint x: 151, startPoint y: 12, endPoint x: 139, endPoint y: 12, distance: 11.9
click at [139, 12] on div "7804999552 Devices Josh Bilyk 780 - 499 - 9552 cancelled -" at bounding box center [214, 11] width 156 height 11
paste input "4038947244"
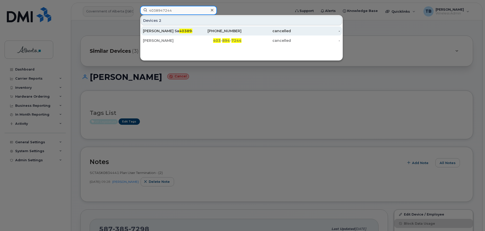
type input "4038947244"
click at [158, 31] on div "Shannon Lastuka Sa 4038947244" at bounding box center [167, 30] width 49 height 5
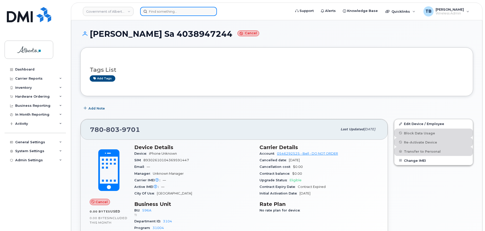
click at [169, 15] on input at bounding box center [178, 11] width 77 height 9
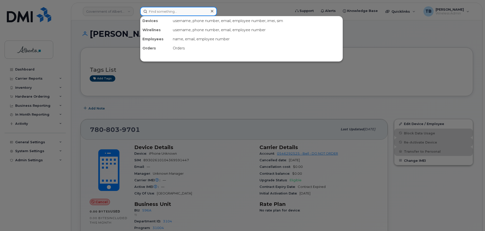
paste input "5873435897"
type input "5873435897"
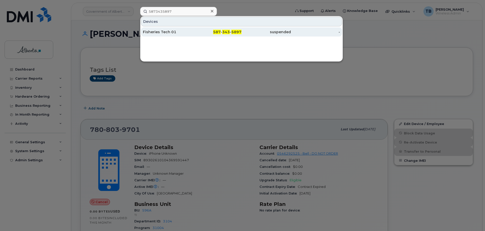
click at [192, 34] on div "Fisheries Tech 01" at bounding box center [216, 31] width 49 height 9
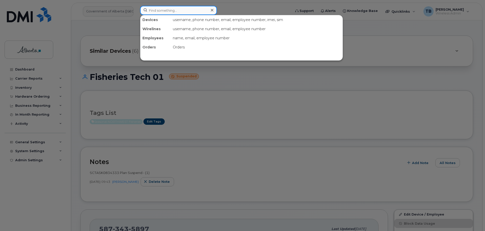
click at [185, 12] on input at bounding box center [178, 10] width 77 height 9
paste input "5873346358"
type input "5873346358"
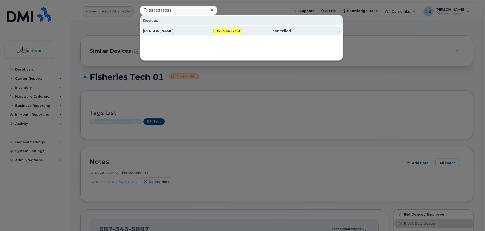
click at [160, 32] on div "Jonathan Kraft" at bounding box center [167, 30] width 49 height 5
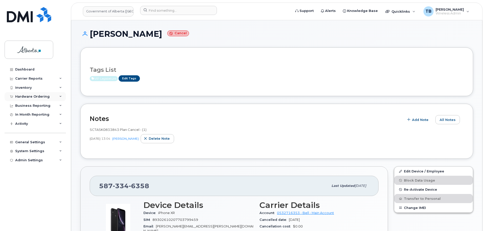
click at [23, 96] on div "Hardware Ordering" at bounding box center [32, 96] width 34 height 4
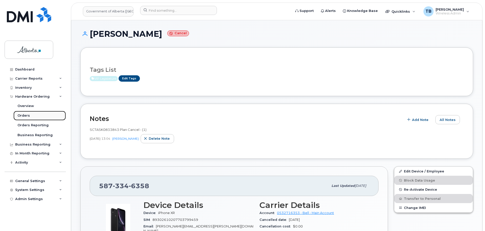
click at [27, 114] on div "Orders" at bounding box center [23, 115] width 12 height 5
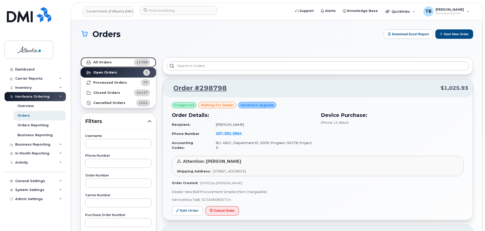
click at [97, 60] on strong "All Orders" at bounding box center [102, 62] width 18 height 4
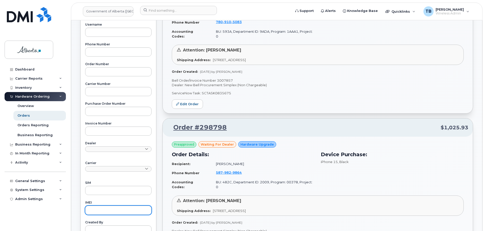
scroll to position [177, 0]
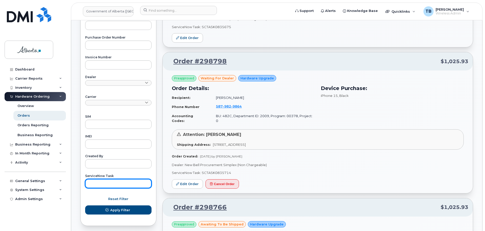
click at [111, 181] on input "text" at bounding box center [118, 183] width 66 height 9
paste input "SCTASK0835520"
click at [85, 205] on button "Apply Filter" at bounding box center [118, 209] width 66 height 9
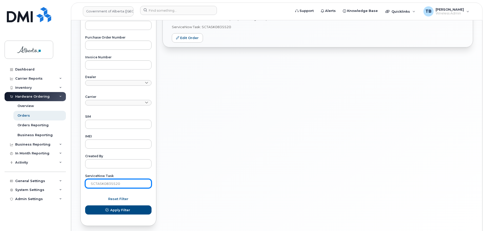
drag, startPoint x: 102, startPoint y: 183, endPoint x: 54, endPoint y: 175, distance: 48.7
click at [71, 175] on div "Government of Alberta (GOA) Support Alerts Knowledge Base Quicklinks Suspend / …" at bounding box center [276, 39] width 411 height 392
paste input "4187"
type input "SCTASK0834187"
click at [85, 205] on button "Apply Filter" at bounding box center [118, 209] width 66 height 9
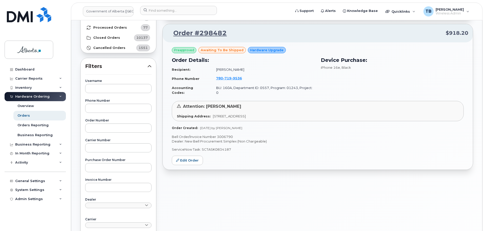
scroll to position [51, 0]
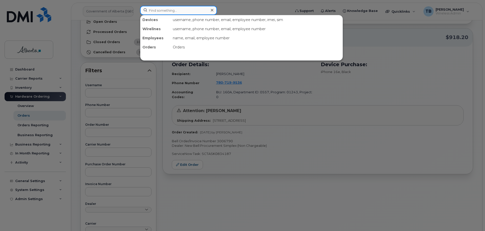
click at [156, 9] on input at bounding box center [178, 10] width 77 height 9
paste input "Jack Shipton"
type input "Jack Shipton"
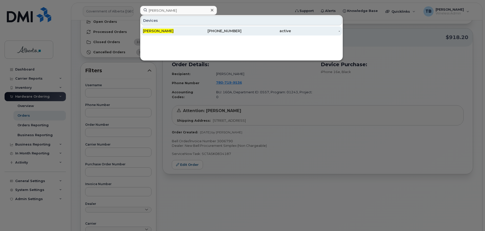
click at [150, 32] on span "Jack Shipton" at bounding box center [158, 31] width 31 height 5
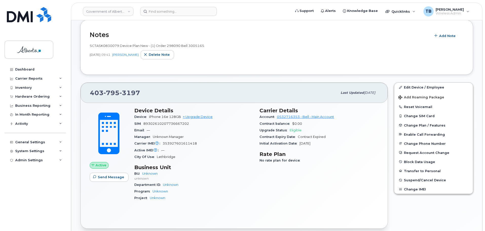
scroll to position [101, 0]
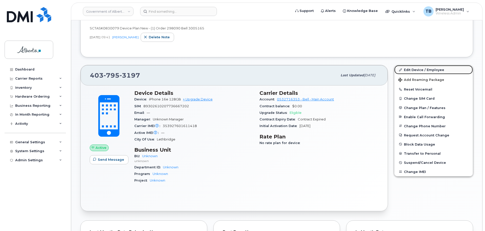
click at [414, 68] on link "Edit Device / Employee" at bounding box center [433, 69] width 79 height 9
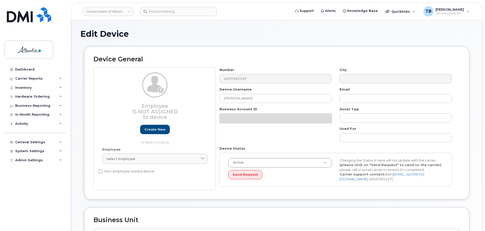
select select "4100854"
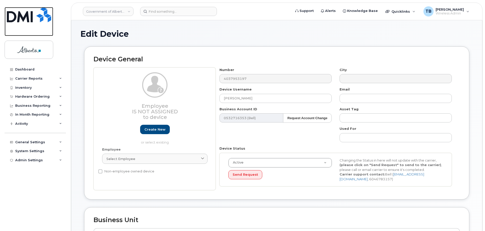
click at [23, 16] on img at bounding box center [29, 14] width 44 height 15
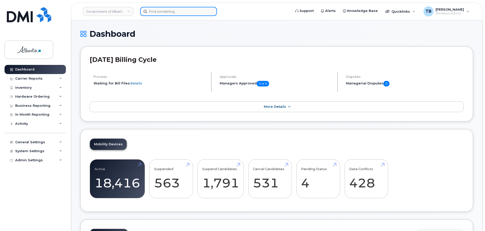
click at [159, 14] on input at bounding box center [178, 11] width 77 height 9
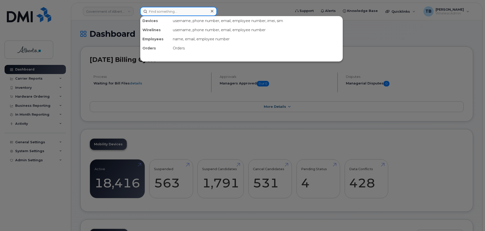
paste input "587) 357 2217?"
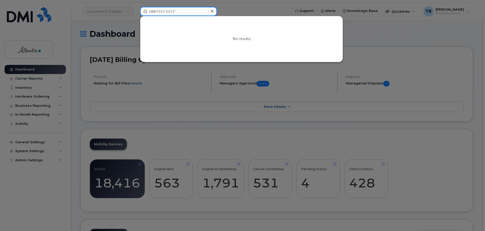
drag, startPoint x: 175, startPoint y: 10, endPoint x: 128, endPoint y: 13, distance: 46.9
click at [136, 13] on div "5887357 2217 No results" at bounding box center [214, 11] width 156 height 9
paste input "7357"
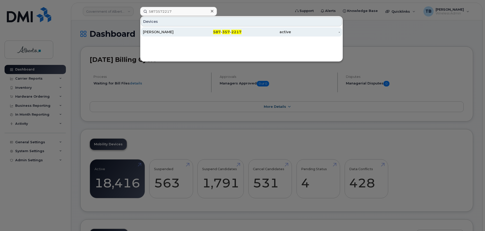
click at [161, 33] on div "Gabriel John" at bounding box center [167, 31] width 49 height 5
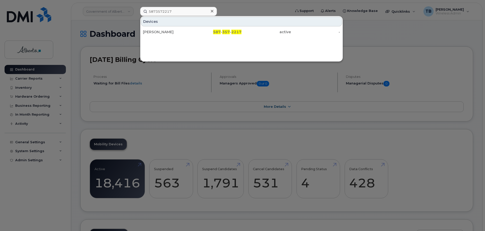
drag, startPoint x: 120, startPoint y: 83, endPoint x: 126, endPoint y: 69, distance: 15.0
click at [120, 83] on div at bounding box center [242, 115] width 485 height 231
drag, startPoint x: 177, startPoint y: 11, endPoint x: 138, endPoint y: 11, distance: 38.5
click at [138, 11] on div "5873572217 Devices Gabriel John 587 - 357 - 2217 active -" at bounding box center [214, 11] width 156 height 9
type input "g"
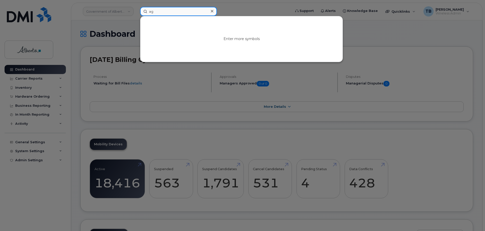
type input "a"
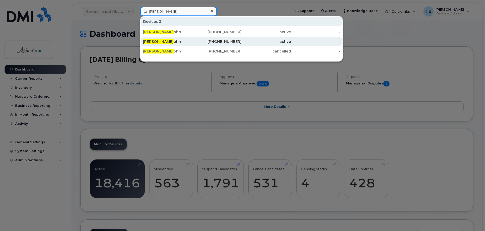
type input "Gabriel j"
click at [192, 37] on div "Gabriel J ohn" at bounding box center [216, 41] width 49 height 9
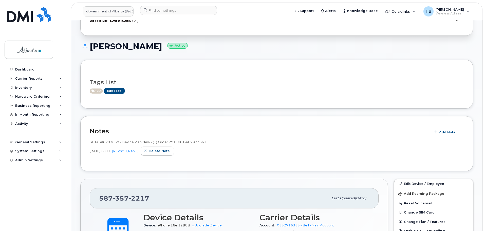
scroll to position [25, 0]
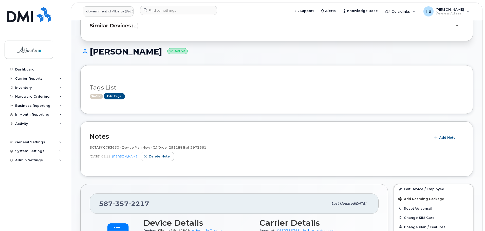
click at [107, 146] on span "SCTASK0783630 - Device Plan New - (1) Order 291188 Bell 2973661" at bounding box center [148, 147] width 117 height 4
copy span "SCTASK0783630"
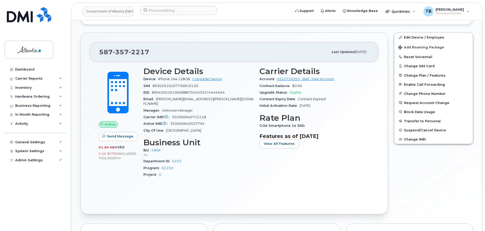
scroll to position [177, 0]
drag, startPoint x: 159, startPoint y: 78, endPoint x: 178, endPoint y: 78, distance: 19.5
click at [178, 78] on span "iPhone 16e 128GB" at bounding box center [174, 79] width 32 height 4
copy span "iPhone 16e"
click at [178, 115] on span "355060640712118" at bounding box center [189, 117] width 34 height 4
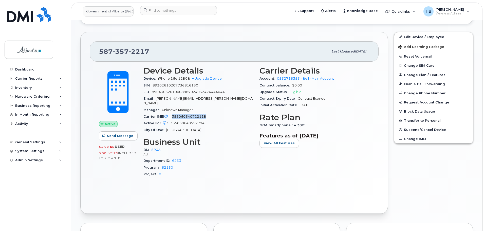
click at [178, 115] on span "355060640712118" at bounding box center [189, 117] width 34 height 4
copy span "355060640712118"
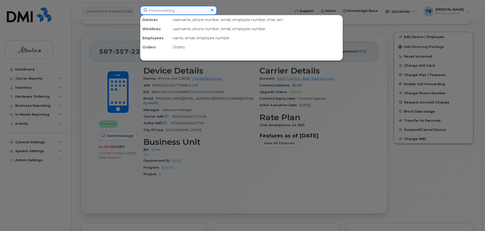
click at [147, 13] on input at bounding box center [178, 10] width 77 height 9
paste input "[PERSON_NAME]"
type input "[PERSON_NAME]"
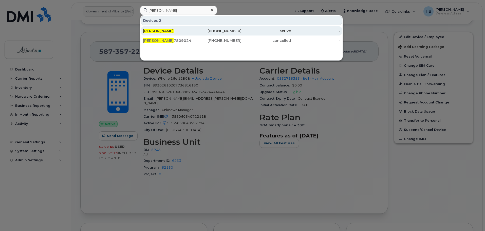
click at [163, 32] on span "[PERSON_NAME]" at bounding box center [158, 31] width 31 height 5
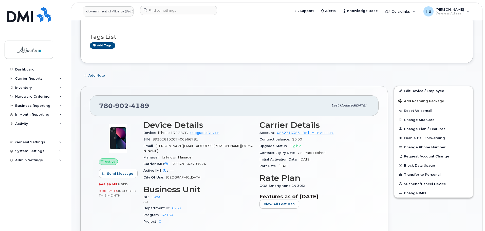
scroll to position [51, 0]
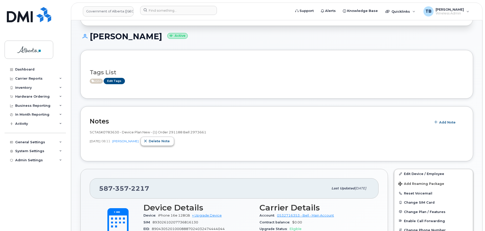
scroll to position [51, 0]
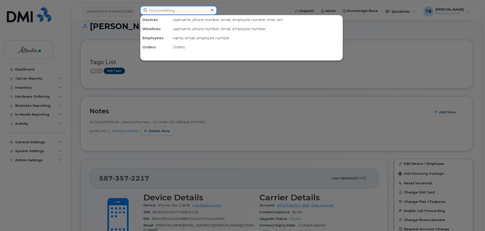
click at [157, 12] on input at bounding box center [178, 10] width 77 height 9
paste input "5873412486"
type input "5873412486"
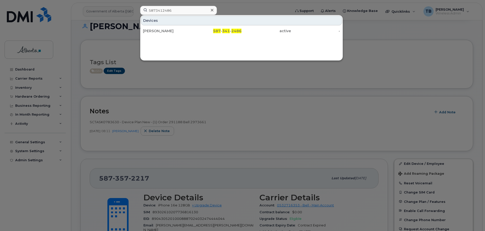
drag, startPoint x: 154, startPoint y: 32, endPoint x: 13, endPoint y: 96, distance: 154.5
click at [154, 32] on div "Matthew Reynolds" at bounding box center [167, 30] width 49 height 5
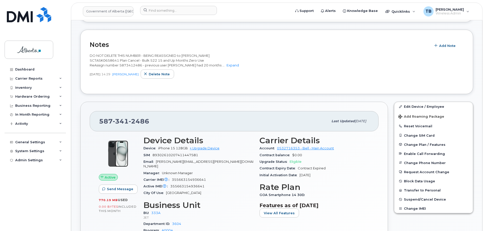
scroll to position [25, 0]
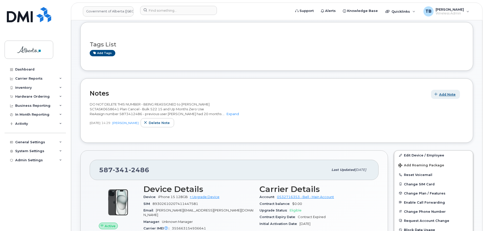
click at [446, 93] on span "Add Note" at bounding box center [447, 94] width 16 height 5
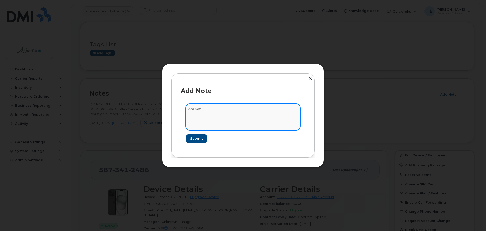
click at [206, 109] on textarea at bounding box center [243, 117] width 115 height 26
paste textarea "SCTASK0836197- Plan User Transfer"
type textarea "SCTASK0836197- Plan User Transfer"
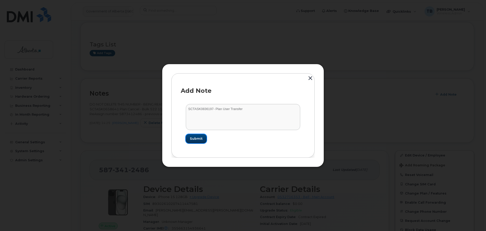
click at [195, 135] on button "Submit" at bounding box center [196, 138] width 21 height 9
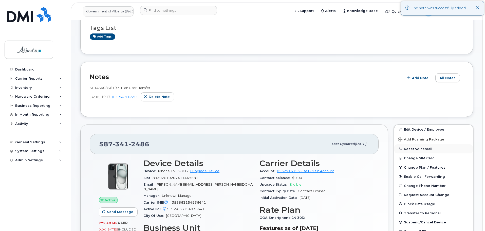
scroll to position [51, 0]
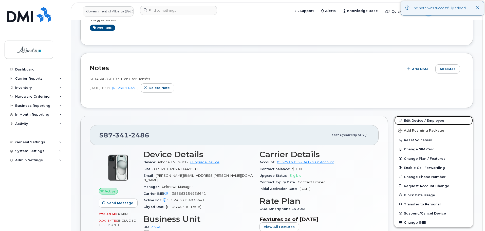
click at [409, 122] on link "Edit Device / Employee" at bounding box center [433, 120] width 79 height 9
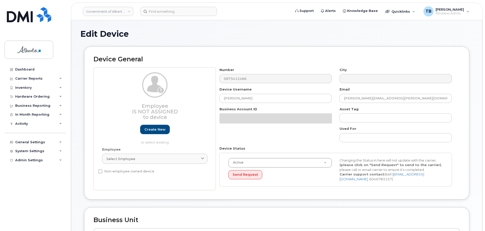
select select "4206363"
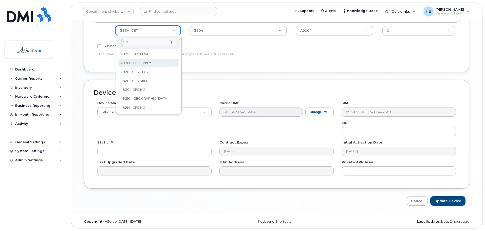
type input "482"
select select "4749733"
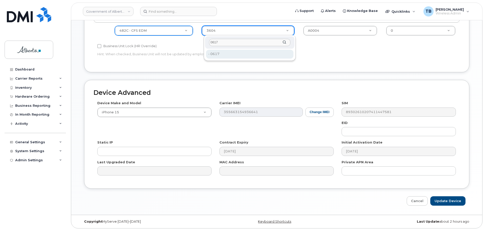
type input "0617"
type input "4752347"
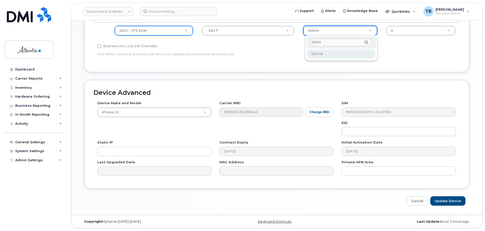
type input "00378"
click at [316, 59] on div "00378 - 00378 - 00378" at bounding box center [341, 48] width 73 height 26
type input "4124524"
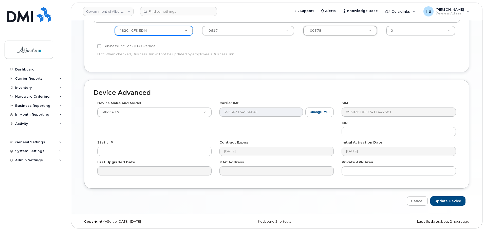
click at [327, 70] on div "Business Unit Accounting Categories Rules BU add new code Department ID add new…" at bounding box center [276, 32] width 385 height 80
click at [447, 204] on input "Update Device" at bounding box center [447, 200] width 35 height 9
type input "Saving..."
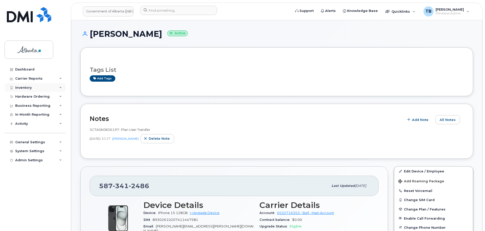
click at [22, 86] on div "Inventory" at bounding box center [23, 88] width 16 height 4
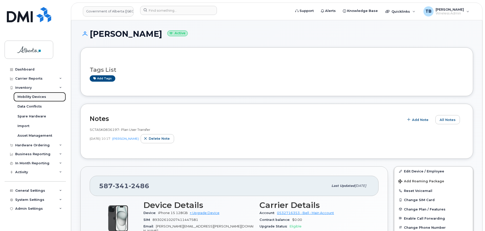
click at [24, 100] on link "Mobility Devices" at bounding box center [39, 97] width 52 height 10
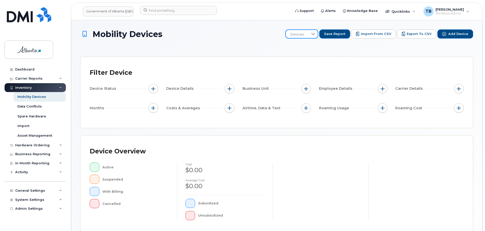
click at [303, 32] on span "Devices" at bounding box center [297, 34] width 23 height 9
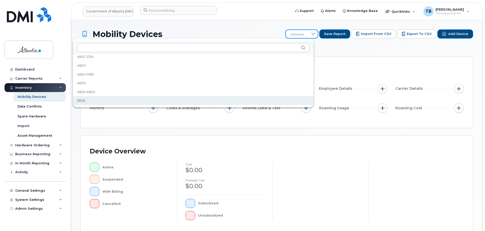
scroll to position [746, 0]
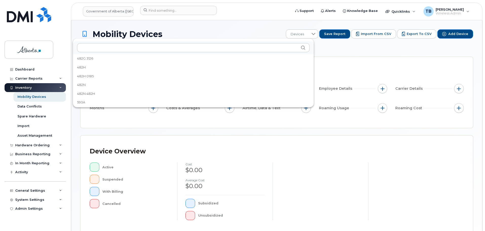
click at [255, 52] on div "142 results are available" at bounding box center [193, 47] width 241 height 13
click at [254, 53] on div "142 results are available" at bounding box center [193, 47] width 241 height 13
drag, startPoint x: 254, startPoint y: 53, endPoint x: 252, endPoint y: 47, distance: 5.6
click at [254, 51] on div "142 results are available" at bounding box center [193, 47] width 241 height 13
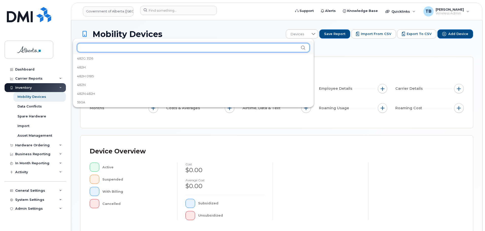
click at [252, 47] on input "text" at bounding box center [193, 47] width 233 height 9
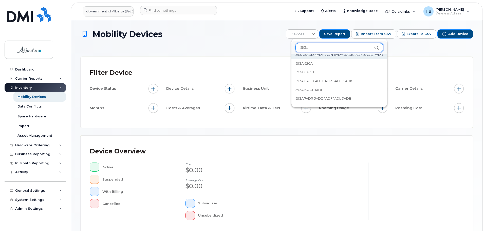
scroll to position [107, 0]
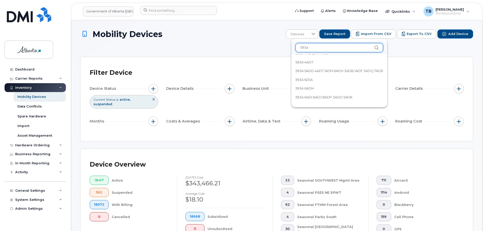
scroll to position [101, 0]
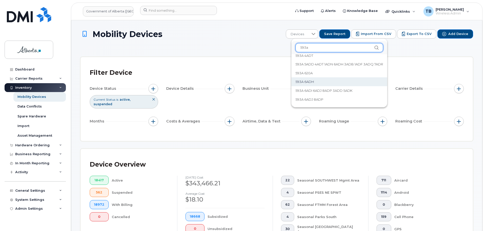
type input "593a"
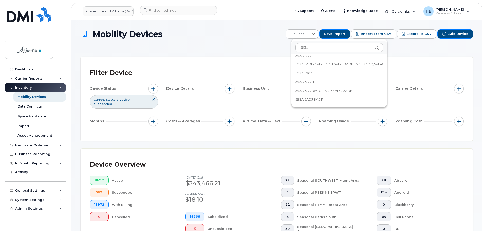
click at [222, 36] on h1 "Mobility Devices" at bounding box center [181, 34] width 203 height 9
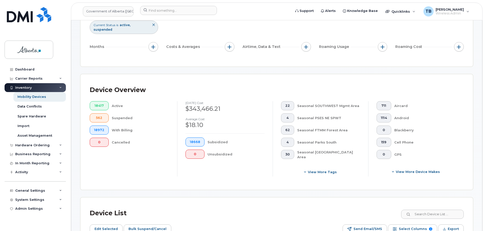
scroll to position [0, 0]
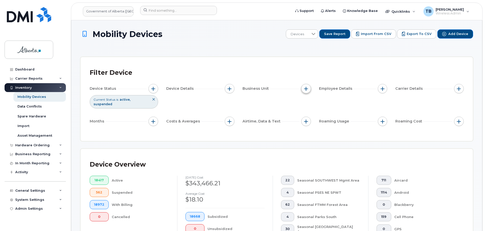
click at [308, 89] on button "button" at bounding box center [306, 89] width 10 height 10
click at [306, 112] on input "BU" at bounding box center [307, 112] width 4 height 4
checkbox input "true"
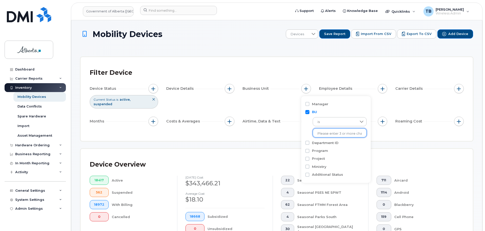
click at [325, 133] on input "text" at bounding box center [339, 133] width 44 height 5
type input "593A"
click at [324, 142] on li "- 593A - PSES" at bounding box center [337, 143] width 49 height 9
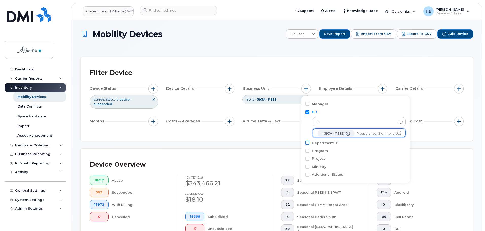
click at [307, 144] on input "Department ID" at bounding box center [307, 143] width 4 height 4
checkbox input "true"
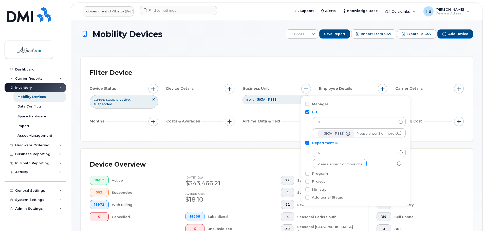
click at [328, 165] on input "text" at bounding box center [339, 164] width 44 height 5
type input "0093"
click at [322, 173] on li "- 0093" at bounding box center [337, 174] width 49 height 9
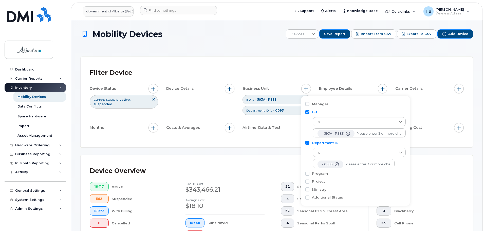
click at [432, 181] on div "Device Overview 18417 Active 562 Suspended 18972 With Billing 0 Cancelled Augus…" at bounding box center [277, 212] width 374 height 97
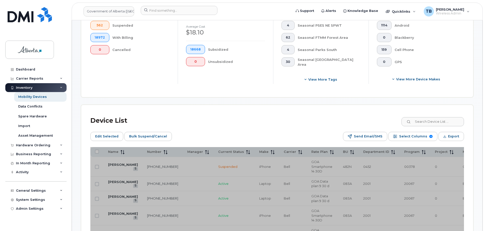
scroll to position [177, 0]
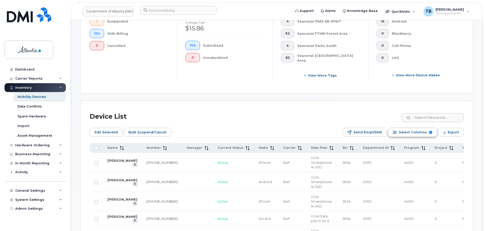
click at [406, 131] on span "Select Columns" at bounding box center [413, 132] width 28 height 8
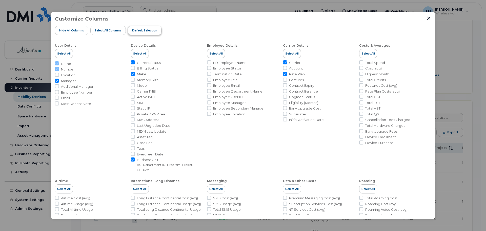
click at [152, 32] on button "Default Selection" at bounding box center [145, 30] width 34 height 9
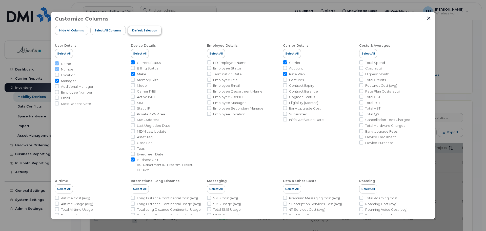
click at [138, 31] on span "Default Selection" at bounding box center [144, 30] width 25 height 4
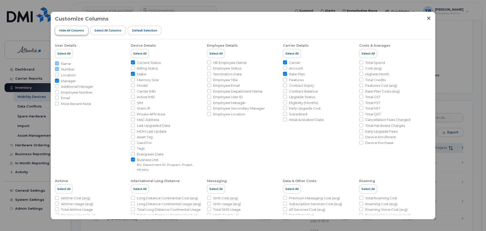
click at [70, 29] on span "Hide All Columns" at bounding box center [71, 30] width 25 height 4
checkbox input "false"
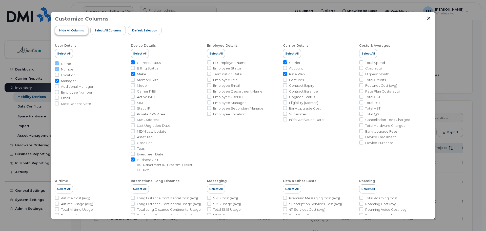
checkbox input "false"
click at [57, 97] on input "Email" at bounding box center [57, 98] width 4 height 4
checkbox input "true"
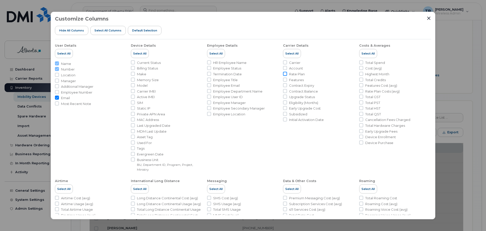
click at [284, 74] on input "Rate Plan" at bounding box center [285, 74] width 4 height 4
checkbox input "true"
click at [132, 68] on input "Billing Status" at bounding box center [133, 68] width 4 height 4
checkbox input "true"
click at [132, 74] on input "Make" at bounding box center [133, 74] width 4 height 4
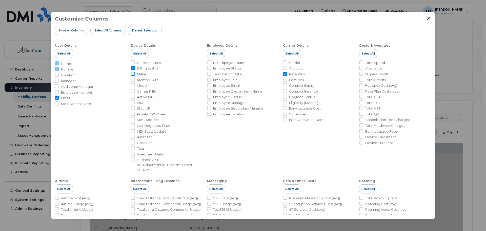
checkbox input "true"
click at [134, 85] on input "Model" at bounding box center [133, 85] width 4 height 4
checkbox input "true"
click at [133, 91] on input "Carrier IMEI" at bounding box center [133, 91] width 4 height 4
checkbox input "true"
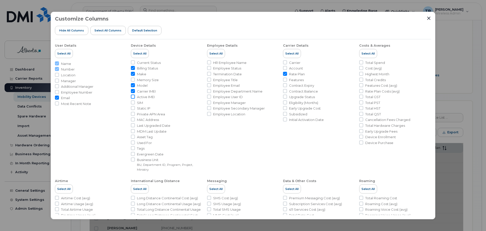
click at [132, 96] on input "Active IMEI" at bounding box center [133, 96] width 4 height 4
checkbox input "false"
click at [133, 102] on input "SIM" at bounding box center [133, 102] width 4 height 4
checkbox input "true"
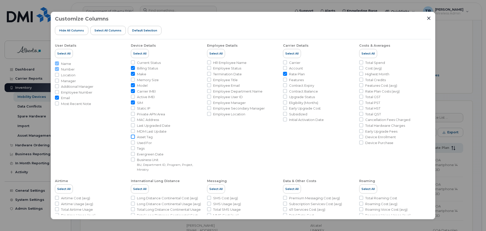
click at [132, 135] on input "Asset Tag" at bounding box center [133, 137] width 4 height 4
checkbox input "true"
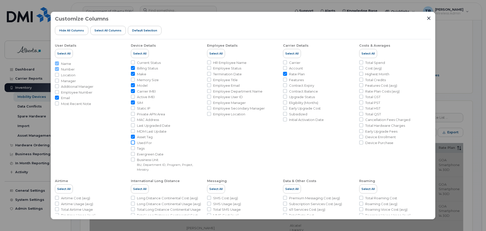
click at [132, 143] on input "Used For" at bounding box center [133, 142] width 4 height 4
click at [133, 144] on input "Used For" at bounding box center [133, 142] width 4 height 4
checkbox input "false"
click at [133, 149] on input "Tags" at bounding box center [133, 148] width 4 height 4
checkbox input "true"
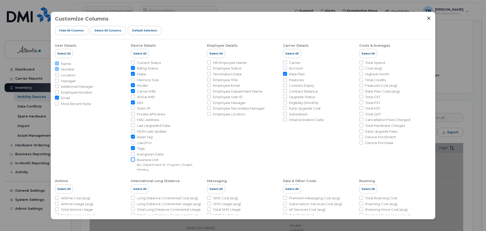
click at [132, 159] on input "Business Unit BU, Department ID, Program, Project, Ministry" at bounding box center [133, 159] width 4 height 4
checkbox input "true"
click at [362, 63] on li "Total Spend" at bounding box center [395, 62] width 72 height 5
click at [359, 63] on input "Total Spend" at bounding box center [361, 62] width 4 height 4
checkbox input "true"
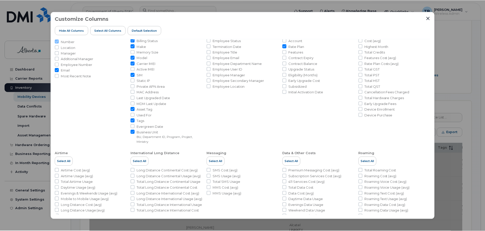
scroll to position [66, 0]
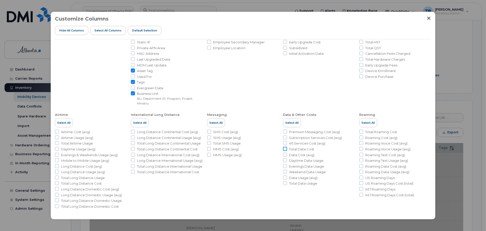
click at [284, 149] on input "Total Data Cost" at bounding box center [285, 149] width 4 height 4
checkbox input "true"
click at [285, 161] on input "Daytime Data Usage" at bounding box center [285, 160] width 4 height 4
checkbox input "true"
click at [285, 167] on input "Evenings Data Usage" at bounding box center [285, 166] width 4 height 4
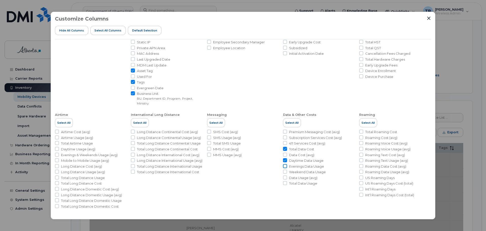
checkbox input "true"
click at [284, 171] on input "Weekend Data Usage" at bounding box center [285, 171] width 4 height 4
checkbox input "true"
click at [361, 133] on input "Total Roaming Cost" at bounding box center [361, 131] width 4 height 4
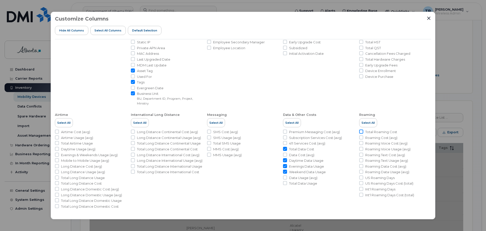
checkbox input "false"
click at [360, 177] on input "US Roaming Days" at bounding box center [361, 177] width 4 height 4
checkbox input "true"
click at [359, 188] on input "Int'l Roaming Days" at bounding box center [361, 189] width 4 height 4
checkbox input "true"
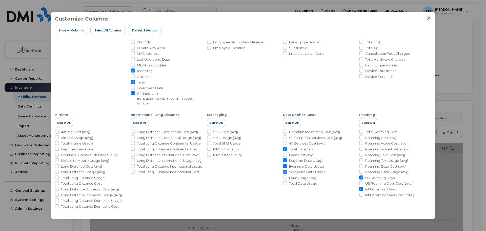
click at [430, 19] on icon "Close" at bounding box center [429, 18] width 4 height 4
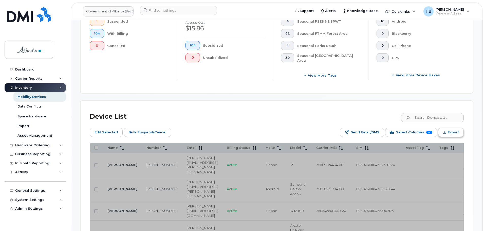
click at [451, 130] on span "Export" at bounding box center [453, 132] width 11 height 8
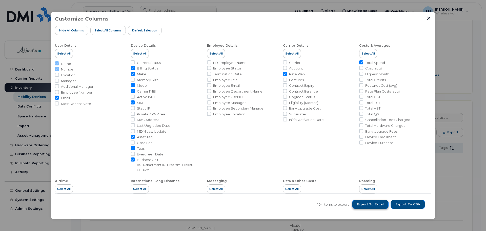
click at [370, 206] on span "Export to Excel" at bounding box center [370, 204] width 27 height 5
click at [428, 19] on icon "Close" at bounding box center [429, 17] width 3 height 3
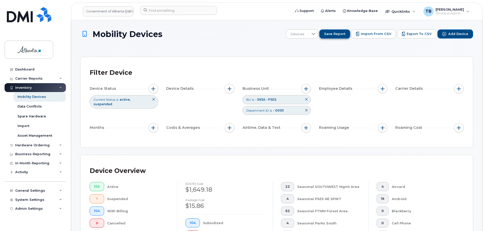
click at [337, 33] on span "Save Report" at bounding box center [334, 34] width 21 height 5
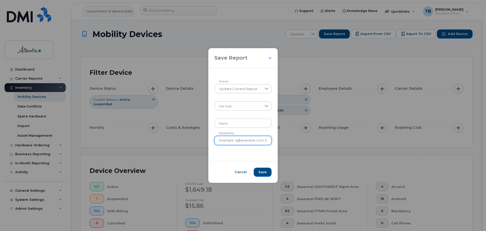
click at [227, 141] on input "Recipients" at bounding box center [244, 140] width 58 height 9
paste input "salma.borhot@gov.ab.ca"
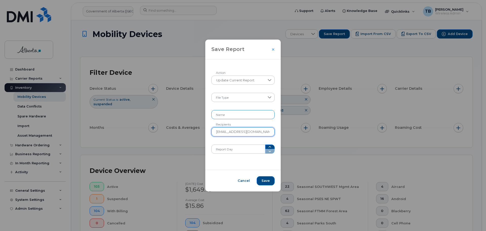
type input "salma.borhot@gov.ab.ca"
click at [225, 115] on input "Name" at bounding box center [244, 114] width 64 height 9
type input "593A 0093"
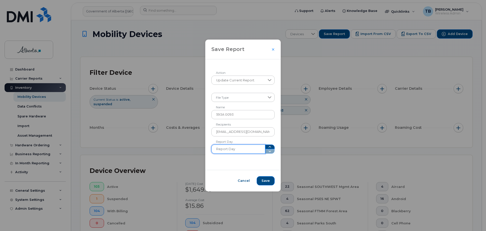
click at [237, 152] on input "Report Day" at bounding box center [239, 148] width 54 height 9
type input "23"
click at [226, 96] on span at bounding box center [238, 97] width 53 height 9
click at [220, 112] on span "XLSX" at bounding box center [222, 110] width 9 height 5
click at [258, 82] on span "Update Current Report" at bounding box center [238, 80] width 53 height 9
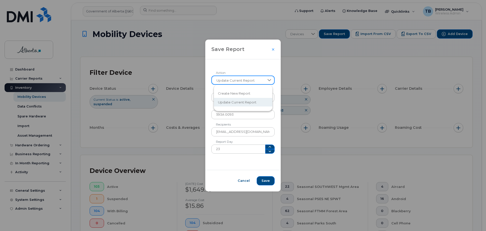
click at [258, 82] on span "Update Current Report" at bounding box center [238, 80] width 53 height 9
click at [245, 93] on span "Create New Report" at bounding box center [234, 93] width 32 height 5
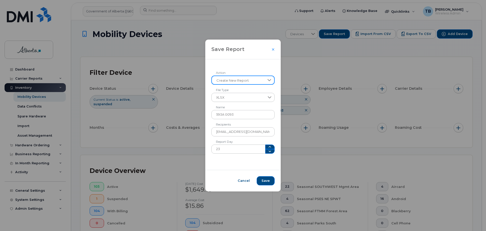
click at [254, 81] on span "Create New Report" at bounding box center [238, 80] width 53 height 9
click at [232, 101] on span "Update Current Report" at bounding box center [237, 102] width 39 height 5
click at [262, 182] on span "Save" at bounding box center [266, 180] width 8 height 5
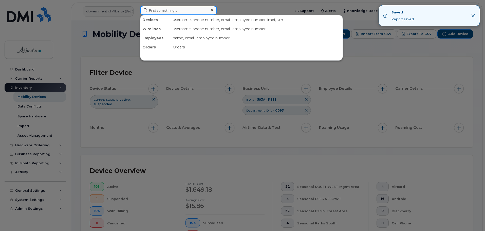
click at [170, 8] on input at bounding box center [178, 10] width 77 height 9
paste input "5873346358"
type input "5873346358"
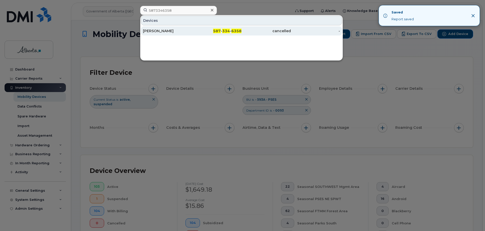
click at [150, 32] on div "Jonathan Kraft" at bounding box center [167, 30] width 49 height 5
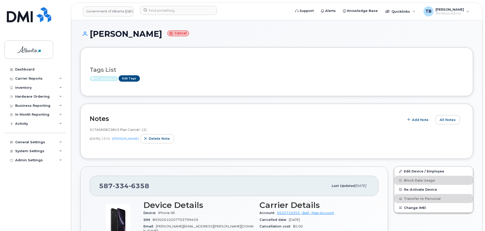
click at [107, 130] on span "SCTASK0833843 Plan Cancel - (1)" at bounding box center [118, 129] width 57 height 4
copy span "SCTASK0833843"
click at [162, 10] on input at bounding box center [178, 10] width 77 height 9
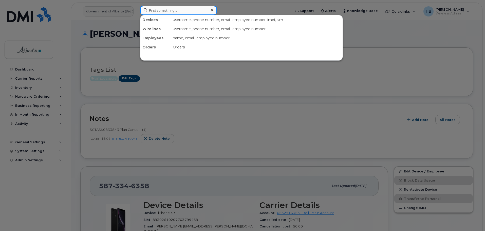
paste input "4038947244"
type input "4038947244"
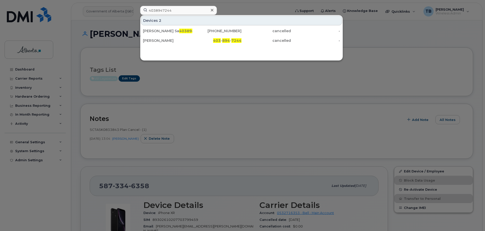
drag, startPoint x: 149, startPoint y: 30, endPoint x: 120, endPoint y: 15, distance: 32.4
click at [149, 30] on div "Shannon Lastuka Sa 4038947244" at bounding box center [167, 30] width 49 height 5
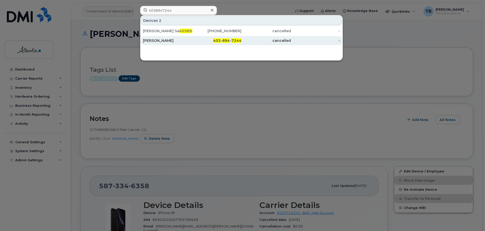
click at [192, 43] on div "Shannon Lastuka" at bounding box center [216, 40] width 49 height 9
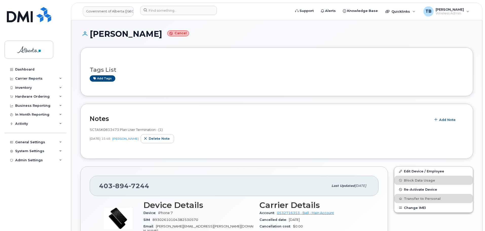
click at [102, 129] on span "SCTASK0833473 Plan User Termination - (1)" at bounding box center [126, 129] width 73 height 4
copy span "SCTASK0833473"
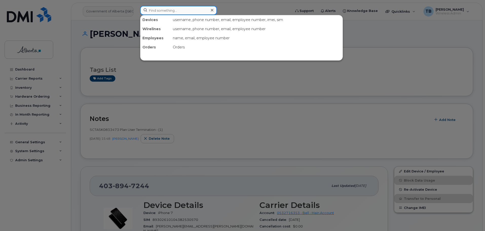
click at [162, 9] on input at bounding box center [178, 10] width 77 height 9
paste input "7804999552"
type input "7804999552"
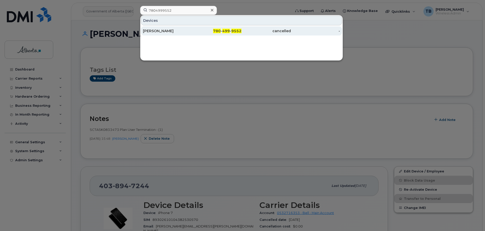
click at [161, 31] on div "[PERSON_NAME]" at bounding box center [167, 30] width 49 height 5
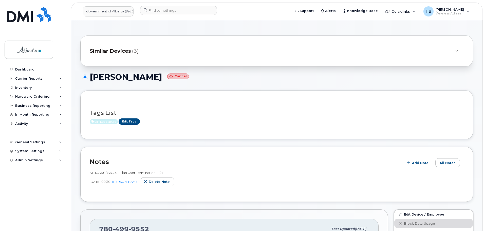
click at [102, 174] on span "SCTASK0834441 Plan User Termination - (2)" at bounding box center [126, 172] width 73 height 4
copy span "SCTASK0834441"
click at [161, 13] on input at bounding box center [178, 10] width 77 height 9
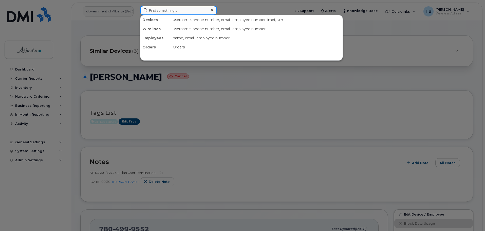
paste input "4035942998"
type input "4035942998"
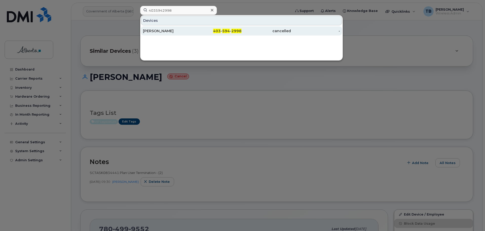
click at [192, 34] on div "Sharon Get" at bounding box center [216, 30] width 49 height 9
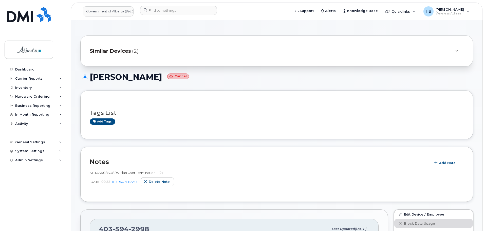
click at [106, 172] on span "SCTASK0833895 Plan User Termination - (2)" at bounding box center [126, 172] width 73 height 4
copy span "SCTASK0833895"
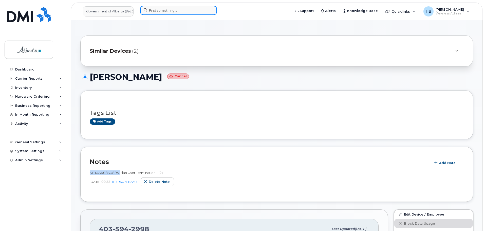
click at [153, 11] on input at bounding box center [178, 10] width 77 height 9
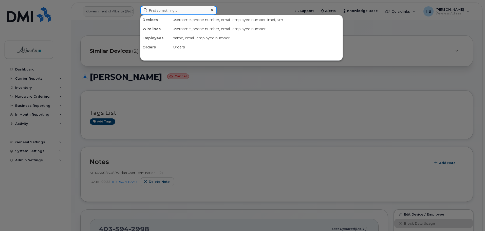
paste input "7809828496"
type input "7809828496"
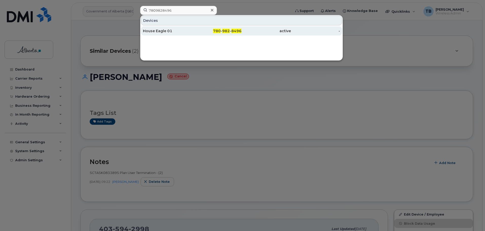
click at [156, 31] on div "House Eagle 01" at bounding box center [167, 30] width 49 height 5
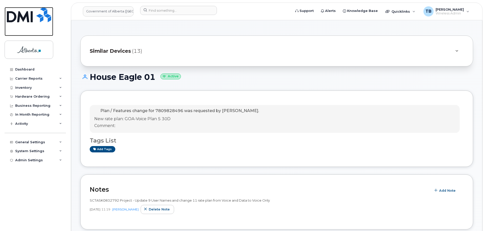
scroll to position [25, 0]
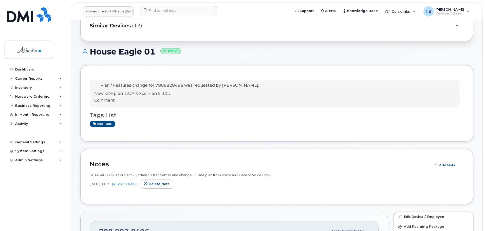
click at [108, 174] on span "SCTASK0832792 Project - Update 9 User Names and change 11 rate plan from Voice …" at bounding box center [180, 175] width 180 height 4
copy span "SCTASK0832792"
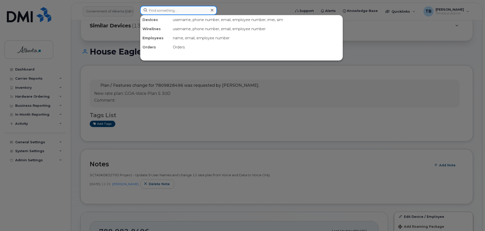
click at [175, 14] on input at bounding box center [178, 10] width 77 height 9
paste input "5873347643"
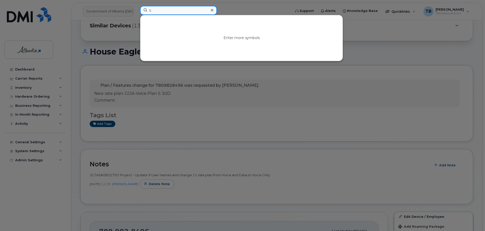
drag, startPoint x: 158, startPoint y: 11, endPoint x: 131, endPoint y: 10, distance: 27.4
click at [136, 10] on div "5 Enter more symbols" at bounding box center [214, 11] width 156 height 11
paste input "873341196"
type input "5873341196"
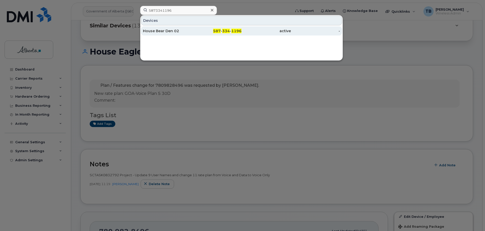
click at [168, 32] on div "House Bear Den 02" at bounding box center [167, 30] width 49 height 5
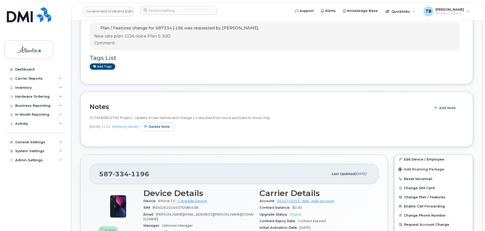
scroll to position [76, 0]
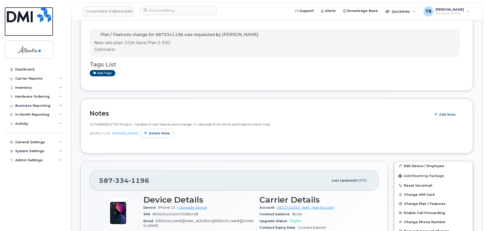
drag, startPoint x: 41, startPoint y: 14, endPoint x: 5, endPoint y: 15, distance: 35.7
click at [40, 14] on img at bounding box center [29, 14] width 44 height 15
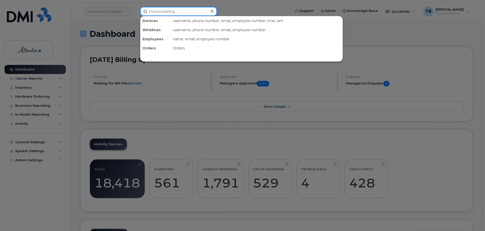
click at [175, 14] on input at bounding box center [178, 11] width 77 height 9
paste input "7809669198"
type input "7809669198"
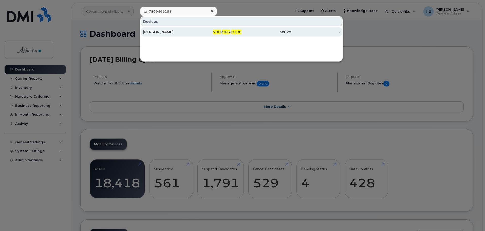
click at [153, 31] on div "[PERSON_NAME]" at bounding box center [167, 31] width 49 height 5
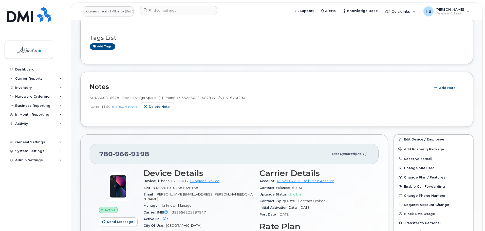
scroll to position [51, 0]
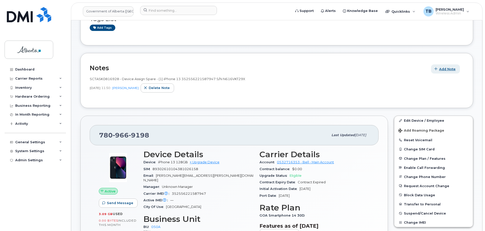
click at [439, 70] on button "Add Note" at bounding box center [445, 68] width 29 height 9
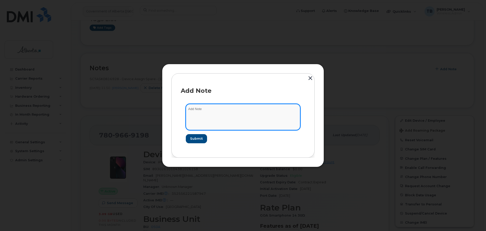
click at [209, 114] on textarea at bounding box center [243, 117] width 115 height 26
paste textarea "Plan Financial Codes - iPhone 13 IMEI 352556221587947 s/n N616VKT29X EDU to TS"
click at [187, 108] on textarea "Plan Financial Codes - iPhone 13 IMEI 352556221587947 s/n N616VKT29X EDU to TS" at bounding box center [243, 117] width 115 height 26
paste textarea "SCTASK0836283"
type textarea "SCTASK0836283 Plan Financial Codes - iPhone 13 IMEI 352556221587947 s/n N616VKT…"
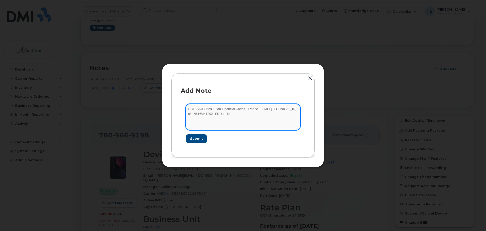
drag, startPoint x: 186, startPoint y: 109, endPoint x: 177, endPoint y: 108, distance: 8.7
click at [177, 108] on div "Add Note SCTASK0836283 Plan Financial Codes - iPhone 13 IMEI 352556221587947 s/…" at bounding box center [243, 115] width 143 height 84
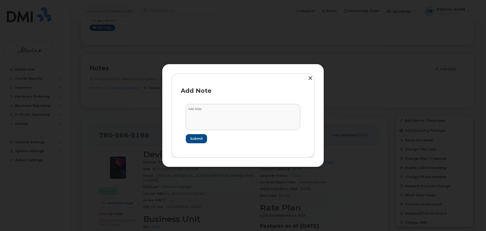
click at [311, 78] on button "button" at bounding box center [311, 78] width 8 height 11
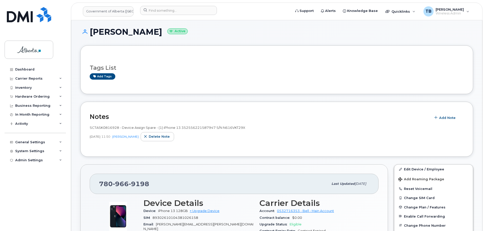
scroll to position [0, 0]
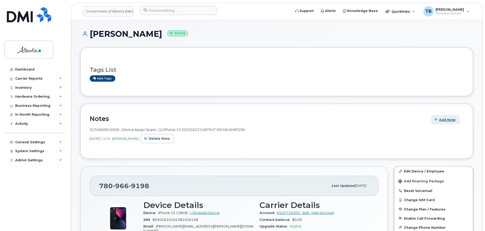
click at [441, 120] on span "Add Note" at bounding box center [447, 119] width 16 height 5
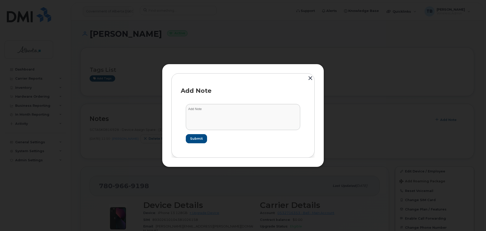
drag, startPoint x: 160, startPoint y: 101, endPoint x: 199, endPoint y: 113, distance: 40.4
click at [161, 103] on div at bounding box center [243, 115] width 486 height 231
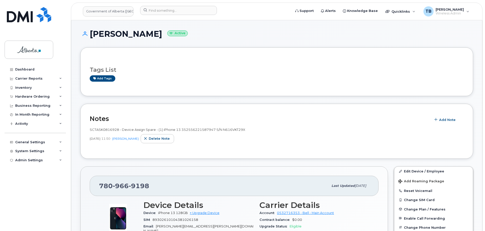
click at [217, 115] on header "Notes Add Note" at bounding box center [277, 118] width 374 height 11
click at [436, 119] on icon "button" at bounding box center [435, 119] width 3 height 3
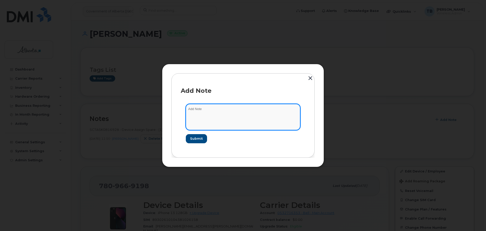
click at [237, 119] on textarea at bounding box center [243, 117] width 115 height 26
paste textarea "SCTASK0836283 Plan Financial Codes - iPhone 13 IMEI 352556221587947 s/n N616VKT…"
type textarea "SCTASK0836283 Plan Financial Codes - iPhone 13 IMEI 352556221587947 s/n N616VKT…"
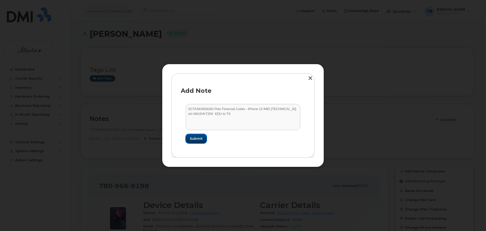
click at [193, 136] on button "Submit" at bounding box center [196, 138] width 21 height 9
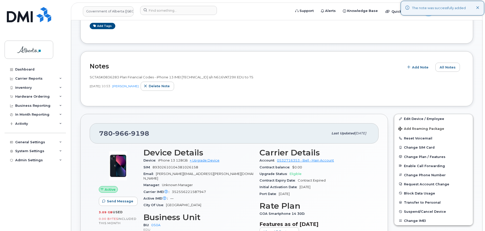
scroll to position [101, 0]
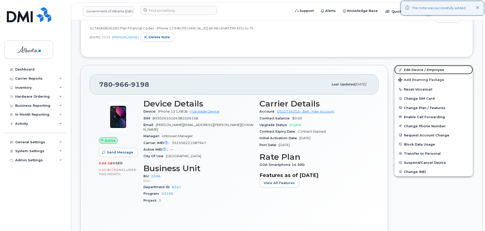
click at [406, 70] on link "Edit Device / Employee" at bounding box center [433, 69] width 79 height 9
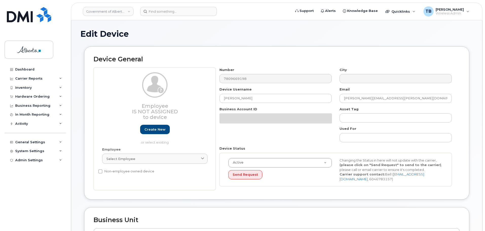
select select "4749738"
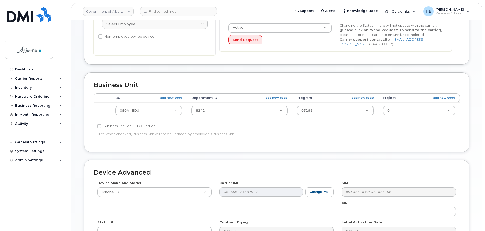
scroll to position [177, 0]
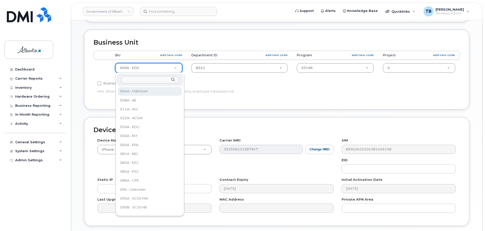
type input "0"
type input "628"
drag, startPoint x: 124, startPoint y: 90, endPoint x: 131, endPoint y: 86, distance: 8.4
select select "8093444"
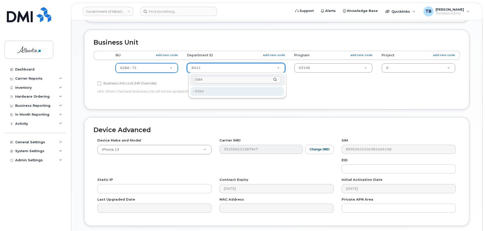
type input "0364"
drag, startPoint x: 200, startPoint y: 91, endPoint x: 212, endPoint y: 85, distance: 14.1
type input "4752207"
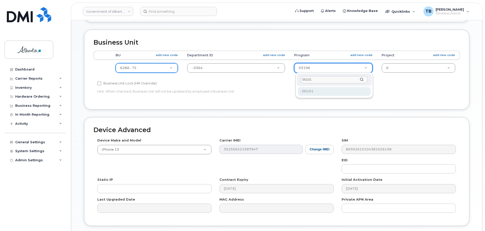
type input "00101"
type input "4753354"
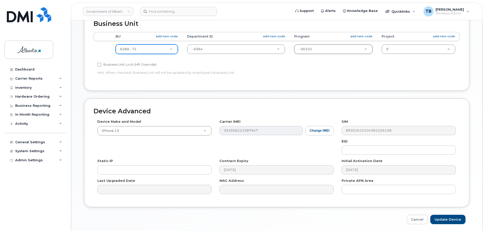
scroll to position [215, 0]
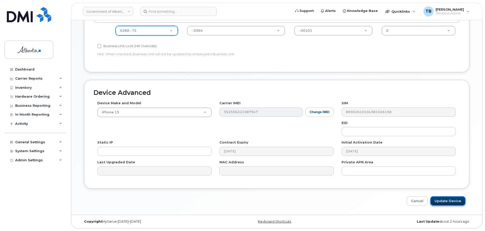
click at [453, 204] on input "Update Device" at bounding box center [447, 200] width 35 height 9
type input "Saving..."
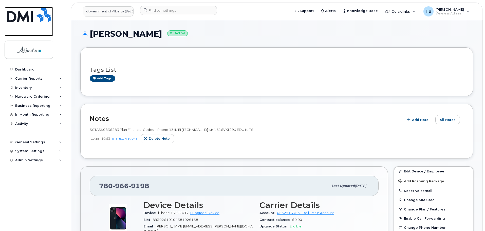
click at [31, 18] on img at bounding box center [29, 14] width 44 height 15
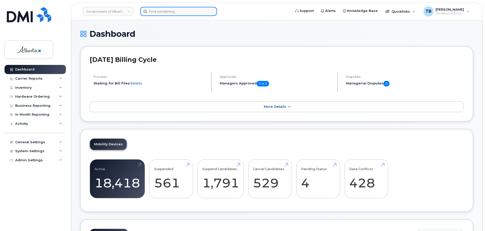
click at [158, 11] on input at bounding box center [178, 11] width 77 height 9
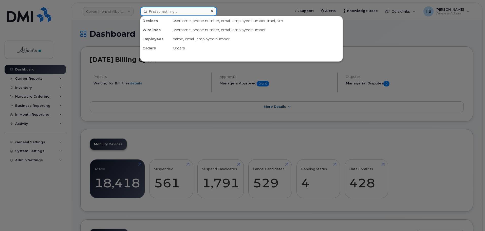
paste input "5873857259"
type input "5873857259"
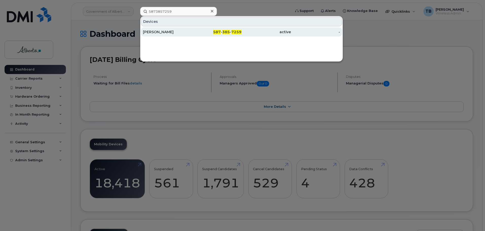
click at [153, 30] on div "Gabriela Constantinescu" at bounding box center [167, 31] width 49 height 5
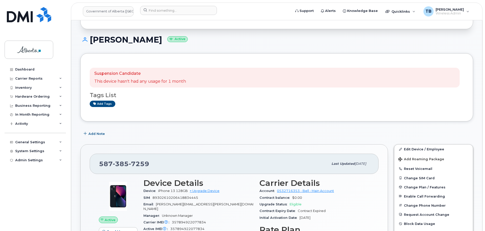
scroll to position [25, 0]
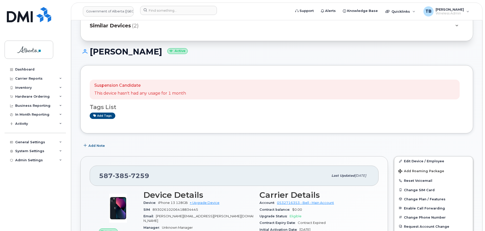
click at [98, 112] on div "Tags List Add tags" at bounding box center [277, 109] width 374 height 20
click at [98, 114] on link "Add tags" at bounding box center [103, 115] width 26 height 6
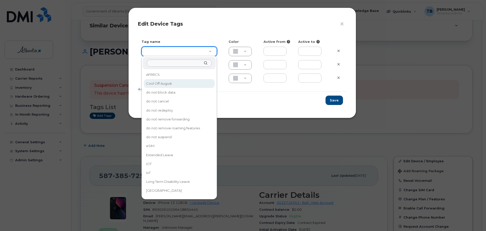
type input "Cool Off August"
type input "DFD3EE"
click at [178, 84] on div at bounding box center [181, 79] width 87 height 13
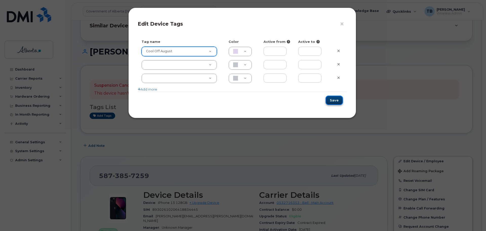
click at [336, 102] on button "Save" at bounding box center [334, 100] width 17 height 9
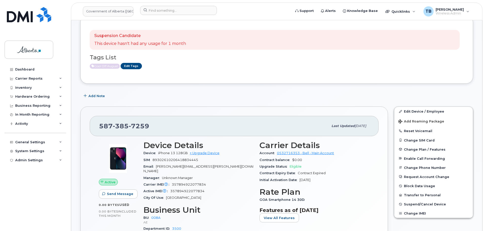
scroll to position [76, 0]
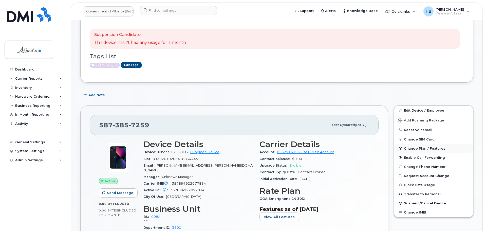
click at [412, 147] on span "Change Plan / Features" at bounding box center [425, 148] width 42 height 4
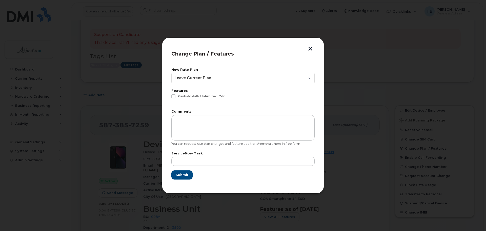
click at [311, 48] on button "button" at bounding box center [311, 49] width 8 height 5
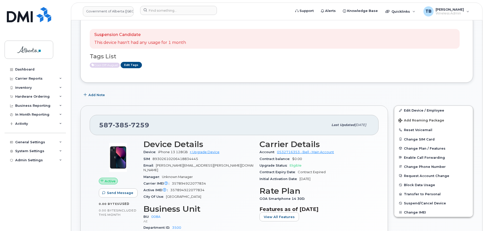
scroll to position [101, 0]
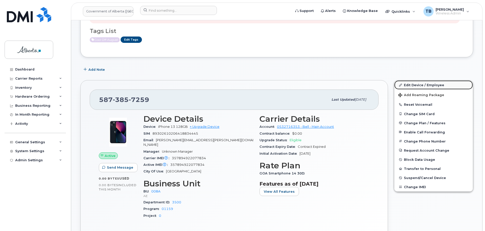
click at [413, 86] on link "Edit Device / Employee" at bounding box center [433, 84] width 79 height 9
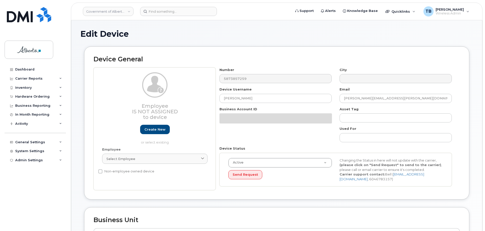
select select "4749737"
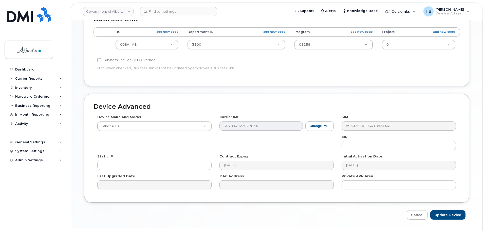
scroll to position [203, 0]
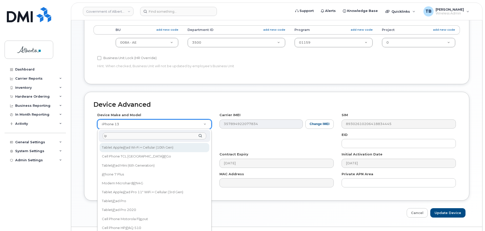
type input "i"
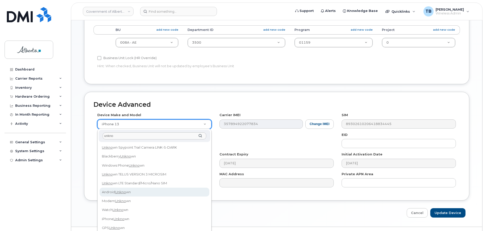
scroll to position [25, 0]
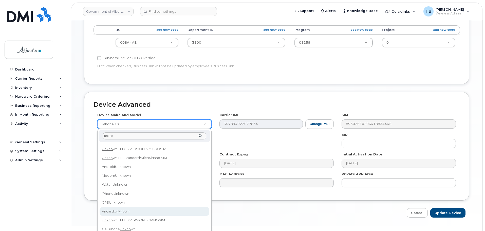
type input "unkno"
select select "971"
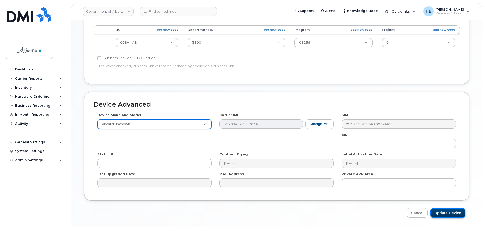
click at [440, 211] on input "Update Device" at bounding box center [447, 212] width 35 height 9
type input "Saving..."
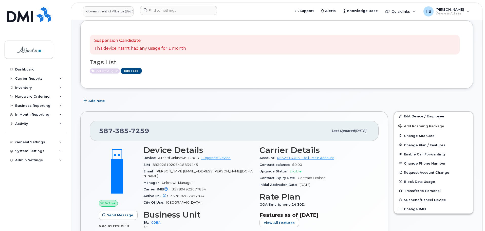
scroll to position [76, 0]
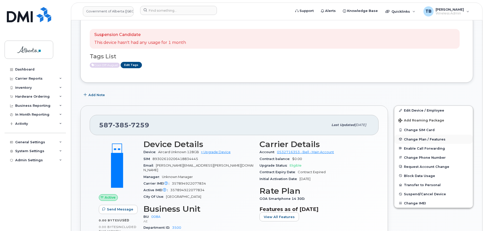
click at [411, 140] on span "Change Plan / Features" at bounding box center [425, 139] width 42 height 4
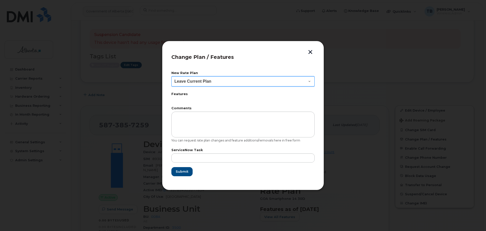
click at [202, 83] on select "Leave Current Plan GOA Data plan 9 30 d GOA–Unlimited Data Plan 9" at bounding box center [243, 81] width 143 height 10
select select "1790211"
click at [172, 76] on select "Leave Current Plan GOA Data plan 9 30 d GOA–Unlimited Data Plan 9" at bounding box center [243, 81] width 143 height 10
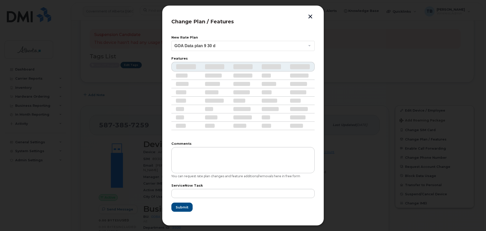
click at [236, 98] on form "New Rate Plan Leave Current Plan GOA Data plan 9 30 d GOA–Unlimited Data Plan 9…" at bounding box center [243, 124] width 143 height 176
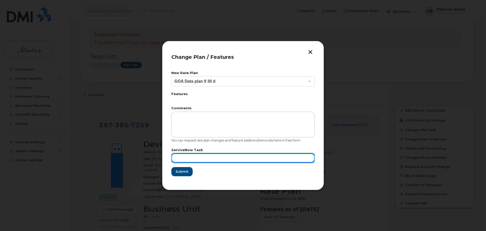
click at [195, 159] on input "text" at bounding box center [243, 157] width 143 height 9
paste input "SCTASK0834770"
type input "SCTASK0834770 repurpose"
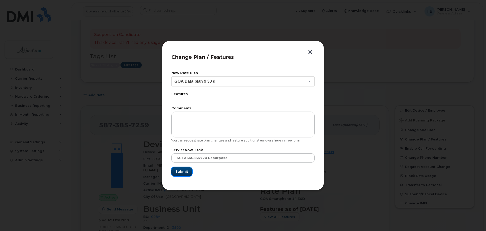
click at [179, 170] on span "Submit" at bounding box center [182, 171] width 13 height 5
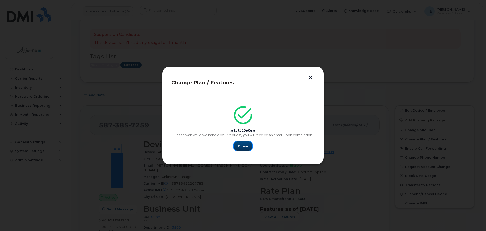
click at [242, 145] on span "Close" at bounding box center [243, 146] width 10 height 5
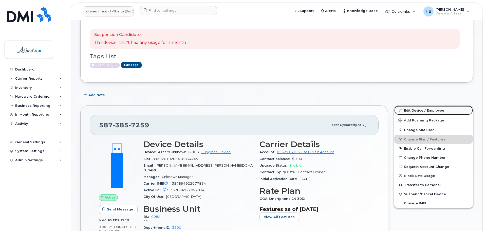
click at [417, 111] on link "Edit Device / Employee" at bounding box center [433, 110] width 79 height 9
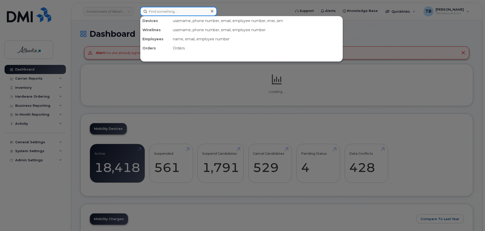
click at [159, 15] on input at bounding box center [178, 11] width 77 height 9
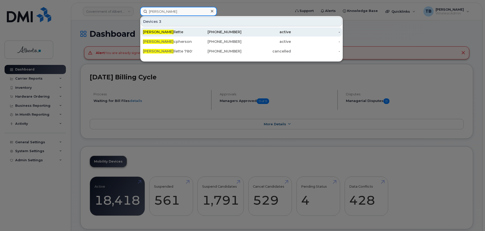
type input "bonnie ma"
click at [165, 32] on div "Bonnie Ma llette" at bounding box center [167, 31] width 49 height 5
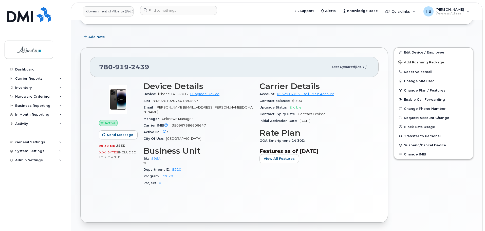
scroll to position [71, 0]
drag, startPoint x: 179, startPoint y: 172, endPoint x: 161, endPoint y: 173, distance: 17.5
click at [161, 173] on div "Program 72020" at bounding box center [198, 176] width 110 height 7
copy link "72020"
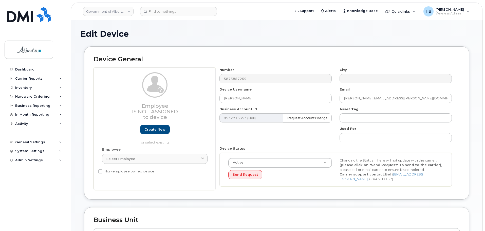
select select "4749737"
drag, startPoint x: 230, startPoint y: 98, endPoint x: 213, endPoint y: 98, distance: 17.2
click at [216, 98] on div "Device Username Gabriela Constantinescu" at bounding box center [276, 95] width 120 height 16
click at [211, 98] on div "Employee Is not assigned to device Create new or select existing Employee Selec…" at bounding box center [154, 128] width 122 height 123
click at [282, 98] on input "Gabriela Constantinescu" at bounding box center [275, 98] width 112 height 9
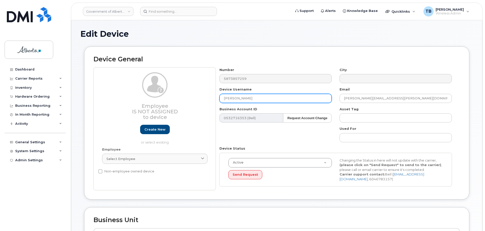
paste input "Repurpose Edmonton"
type input "Repurpose Edmonton"
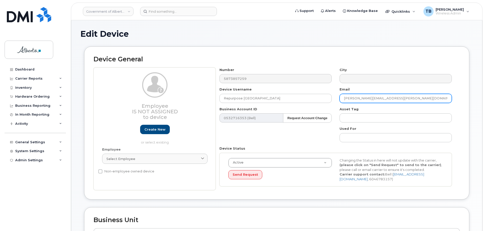
drag, startPoint x: 406, startPoint y: 99, endPoint x: 343, endPoint y: 101, distance: 63.1
click at [343, 101] on input "Gabriela.Constantinescu@gov.ab.ca" at bounding box center [395, 98] width 112 height 9
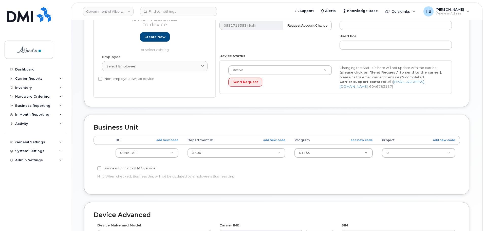
scroll to position [101, 0]
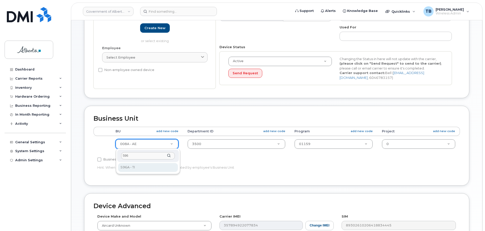
type input "596"
select select "4797729"
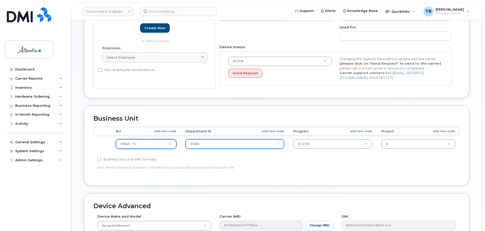
drag, startPoint x: 198, startPoint y: 136, endPoint x: 200, endPoint y: 141, distance: 5.5
click at [199, 137] on td "3500 4752810" at bounding box center [235, 144] width 108 height 16
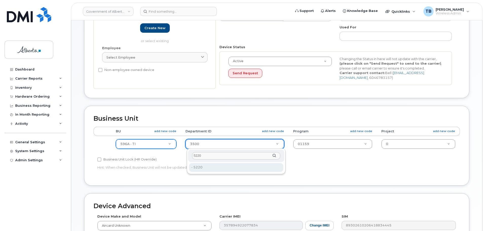
type input "5220"
type input "4802987"
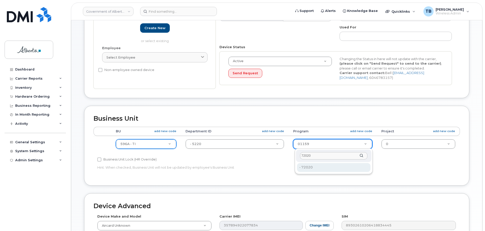
type input "72020"
type input "4803008"
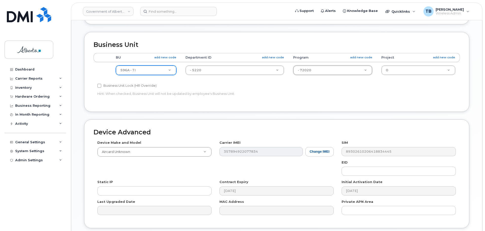
scroll to position [203, 0]
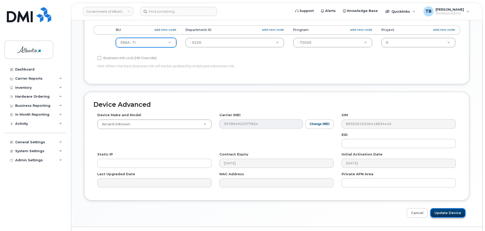
click at [450, 215] on input "Update Device" at bounding box center [447, 212] width 35 height 9
type input "Saving..."
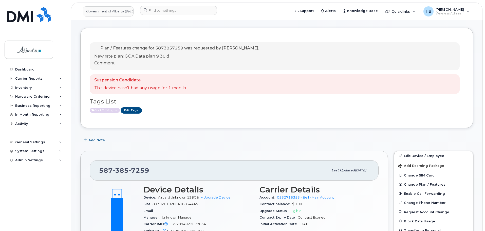
scroll to position [25, 0]
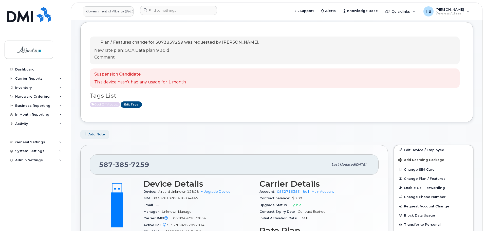
click at [96, 132] on span "Add Note" at bounding box center [96, 134] width 16 height 5
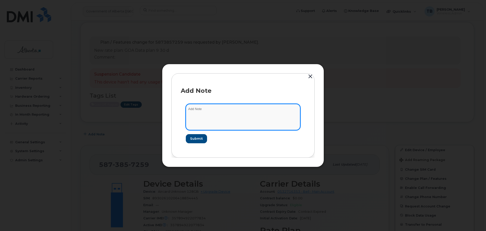
click at [205, 118] on textarea at bounding box center [243, 117] width 115 height 26
paste textarea "SCTASK0834770 5873857259 DO NOT DELETE - EDMONTON Repurpose for future use"
type textarea "SCTASK0834770 5873857259 DO NOT DELETE - EDMONTON Repurpose for future use"
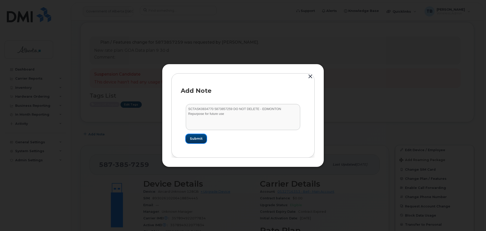
click at [198, 136] on button "Submit" at bounding box center [196, 138] width 21 height 9
click at [198, 136] on form "SCTASK0834770 5873857259 DO NOT DELETE - EDMONTON Repurpose for future use Subm…" at bounding box center [243, 123] width 125 height 49
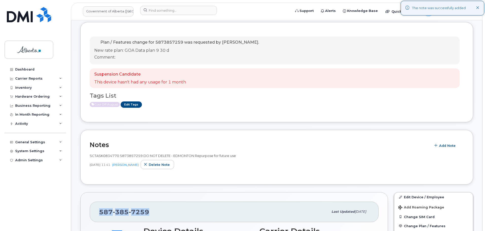
scroll to position [76, 0]
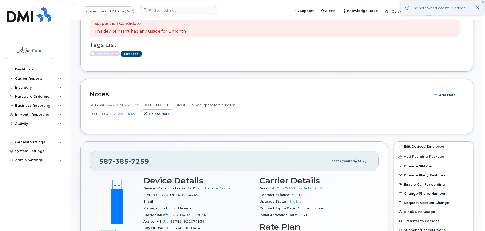
click at [322, 127] on div "Notes Add Note SCTASK0834770 5873857259 DO NOT DELETE - EDMONTON Repurpose for …" at bounding box center [276, 106] width 393 height 55
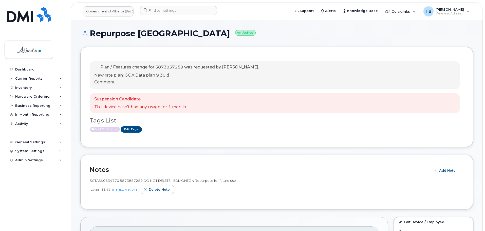
scroll to position [0, 0]
drag, startPoint x: 172, startPoint y: 74, endPoint x: 124, endPoint y: 76, distance: 47.9
click at [124, 76] on p "New rate plan: GOA Data plan 9 30 d" at bounding box center [176, 76] width 165 height 6
copy p "GOA Data plan 9 30 d"
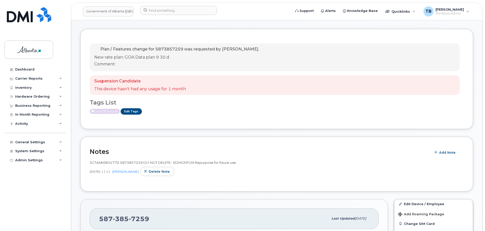
scroll to position [51, 0]
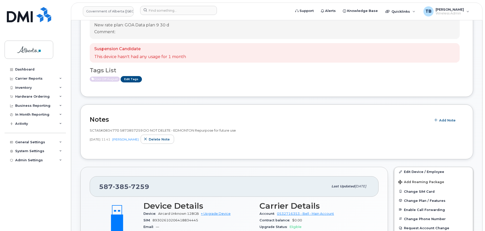
click at [130, 128] on span "SCTASK0834770 5873857259 DO NOT DELETE - EDMONTON Repurpose for future use" at bounding box center [163, 130] width 146 height 4
copy span "5873857259"
